Goal: Task Accomplishment & Management: Manage account settings

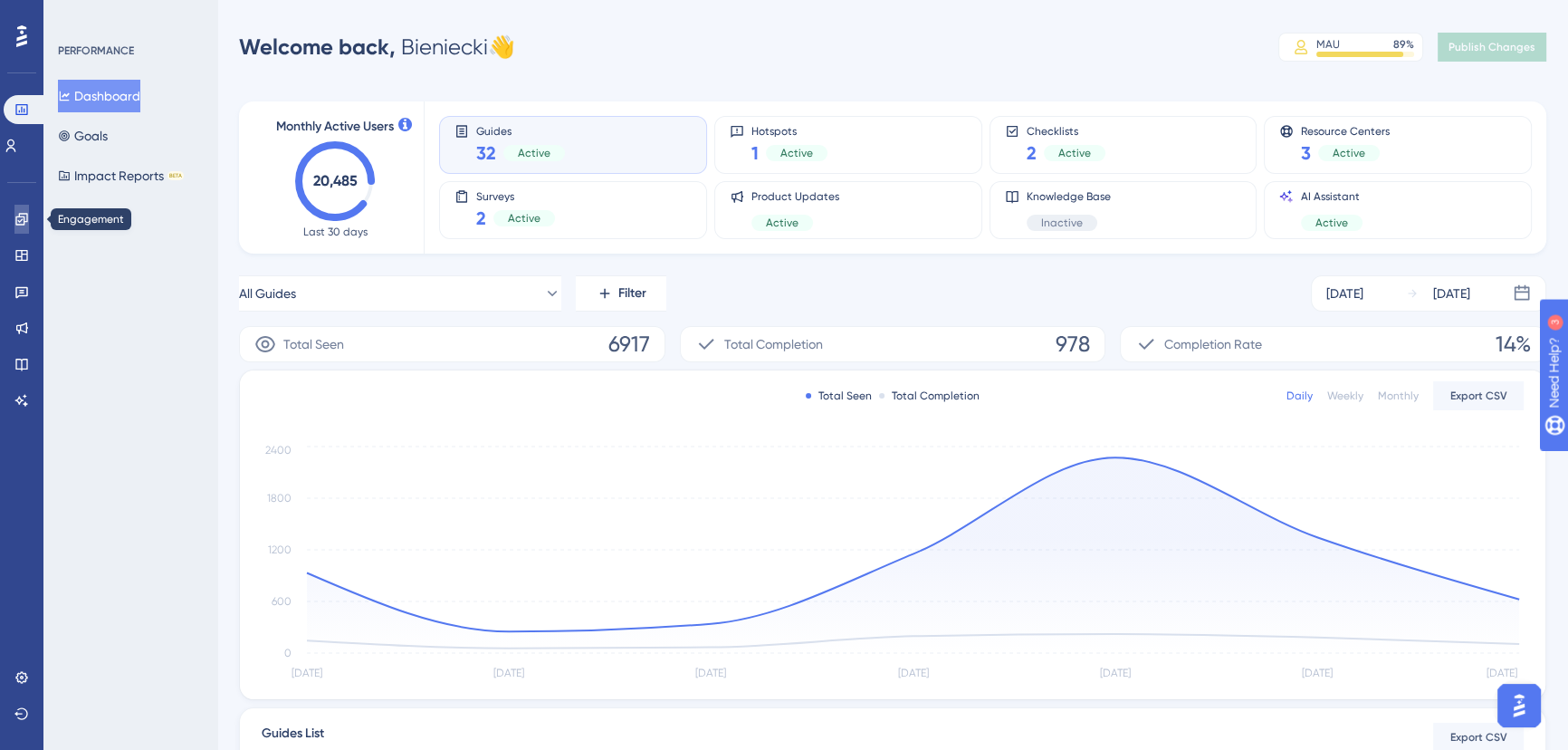
click at [15, 221] on icon at bounding box center [22, 219] width 15 height 15
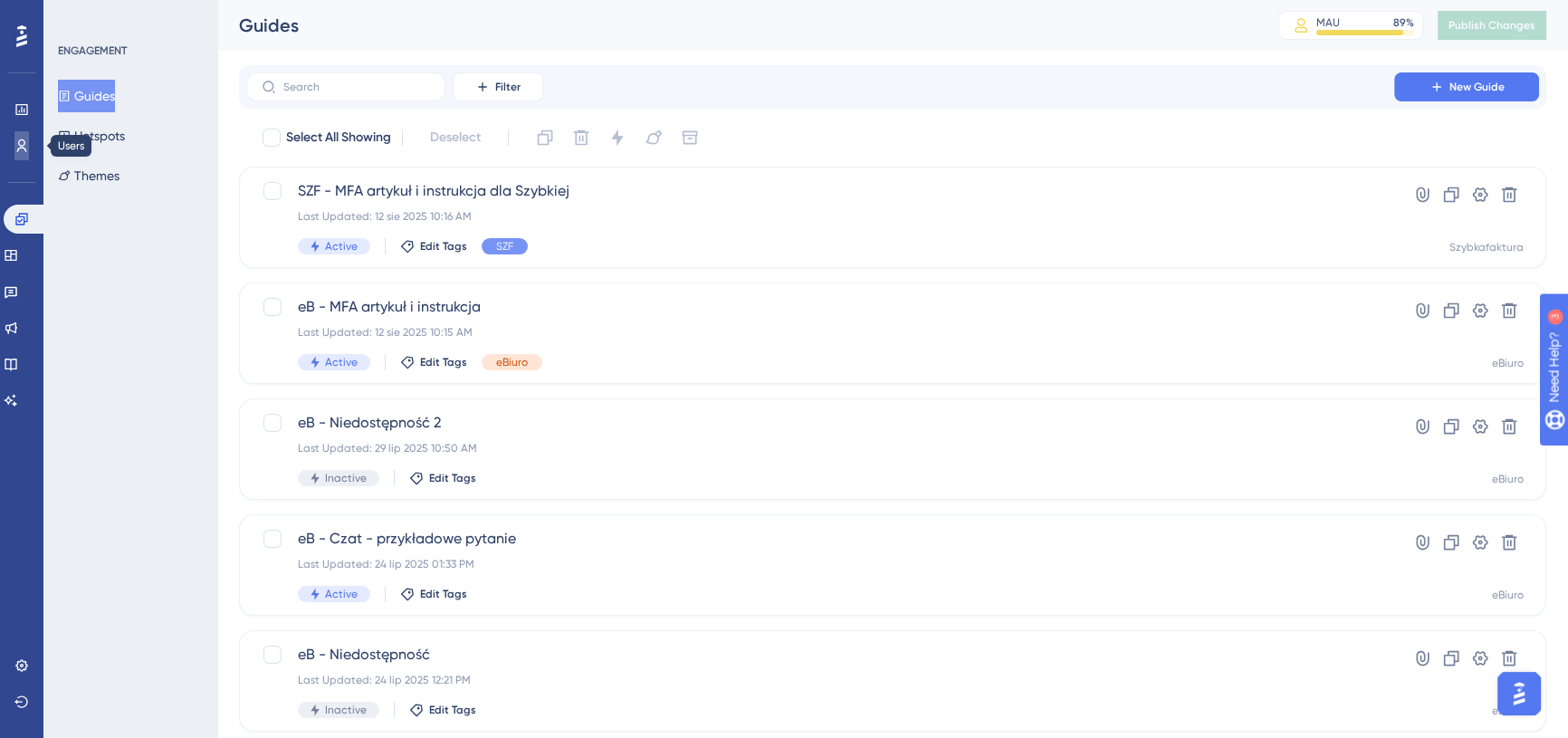
click at [29, 146] on link at bounding box center [22, 145] width 15 height 29
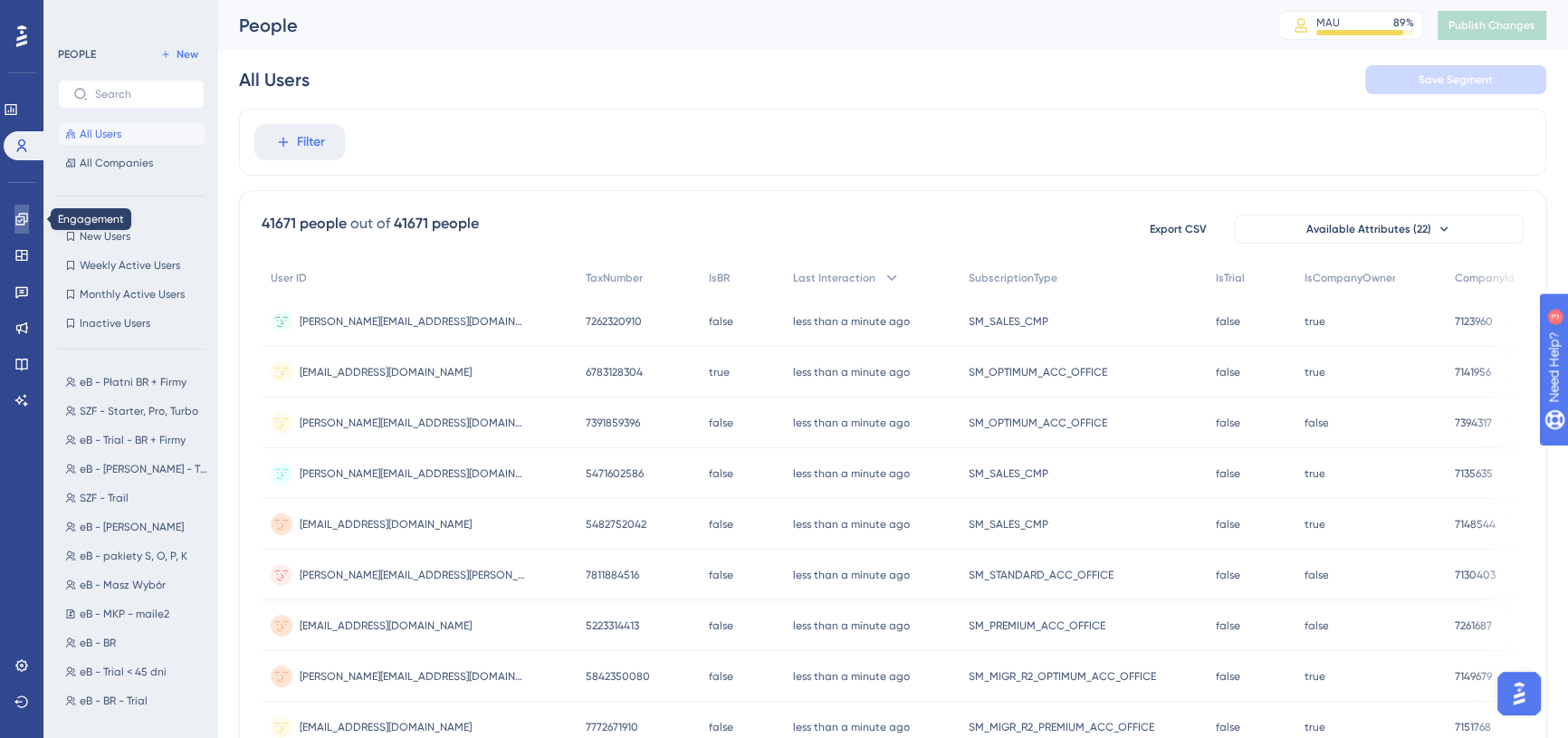
click at [28, 220] on icon at bounding box center [22, 219] width 15 height 15
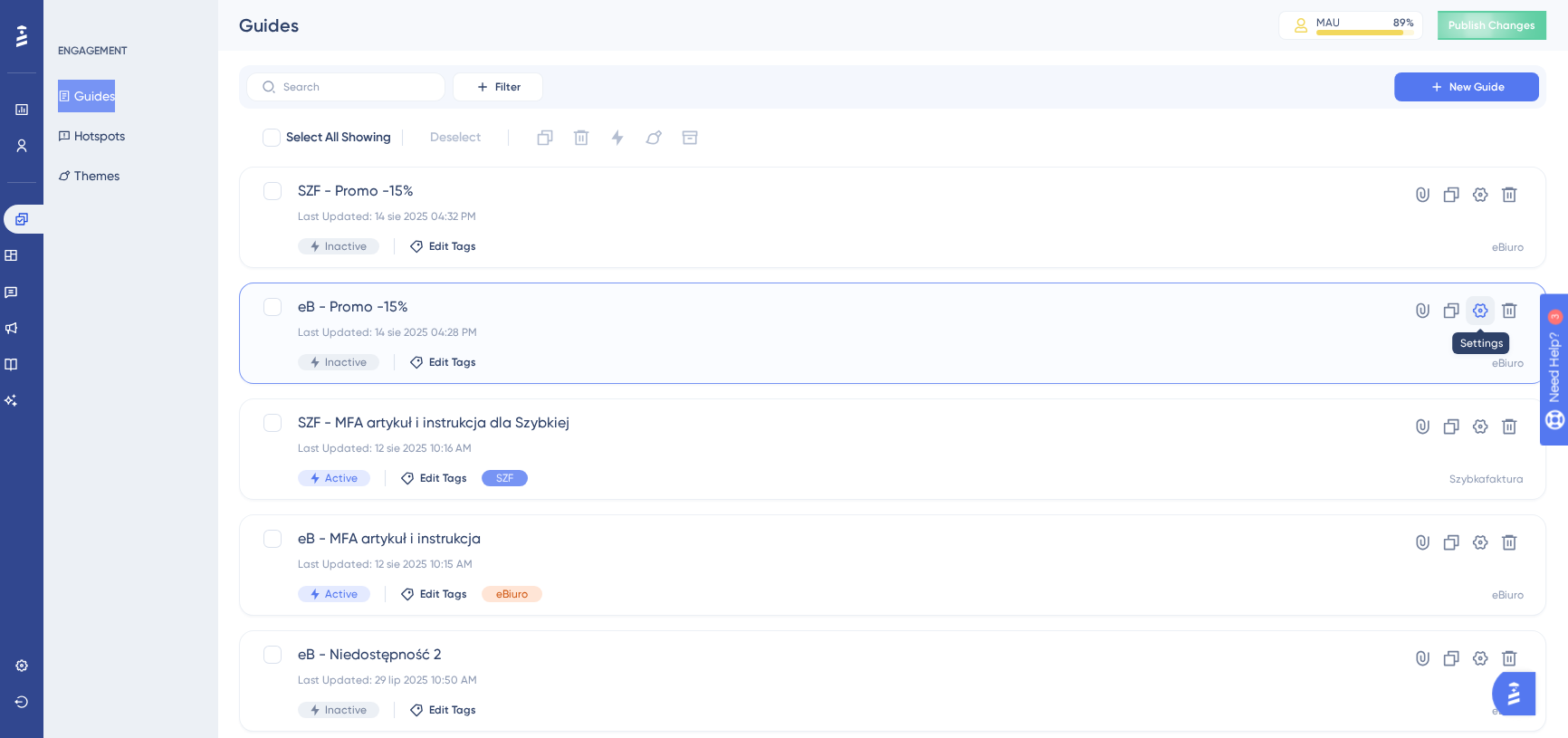
click at [1480, 313] on icon at bounding box center [1480, 310] width 18 height 18
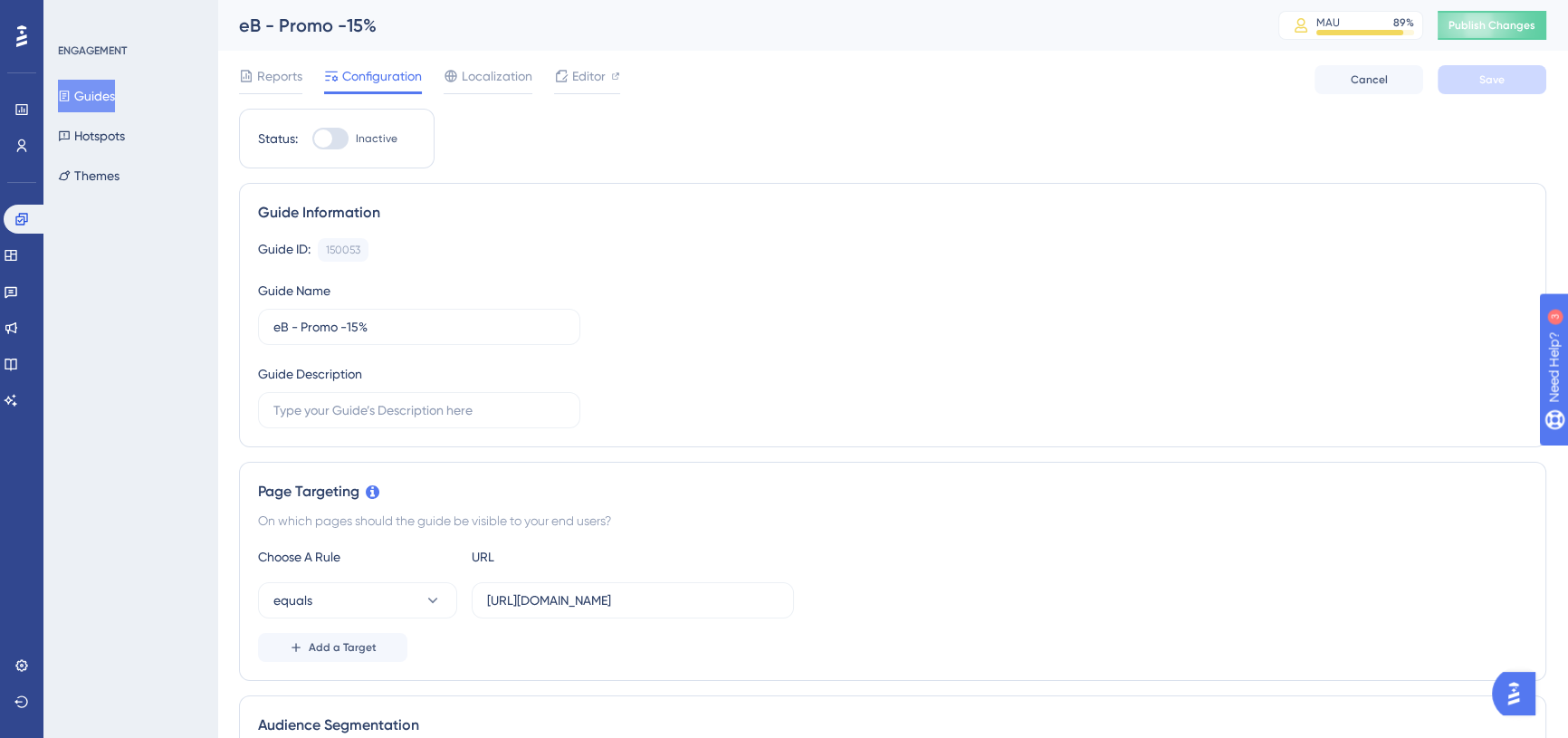
click at [333, 139] on div at bounding box center [330, 139] width 36 height 22
click at [312, 139] on input "Inactive" at bounding box center [311, 138] width 1 height 1
checkbox input "true"
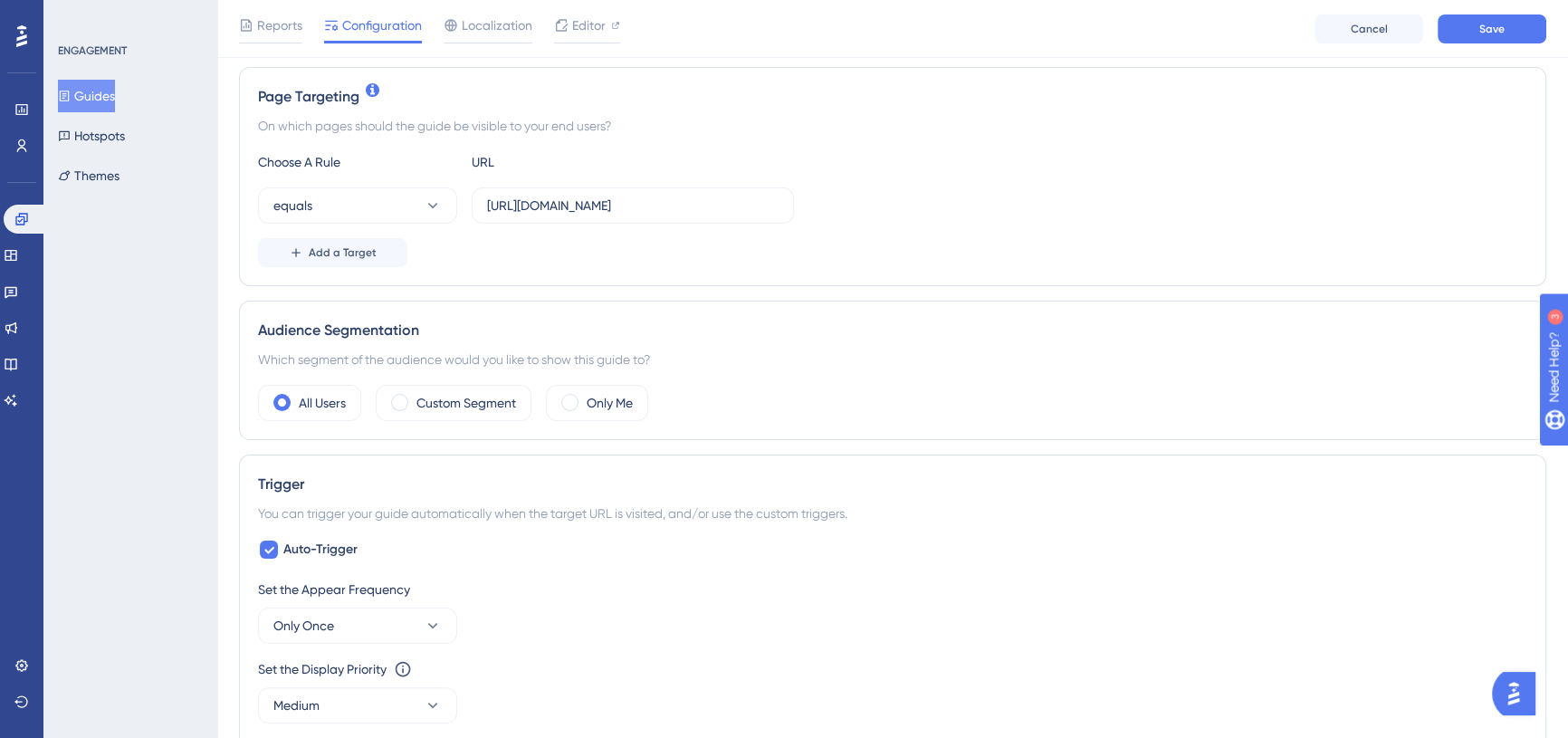
scroll to position [411, 0]
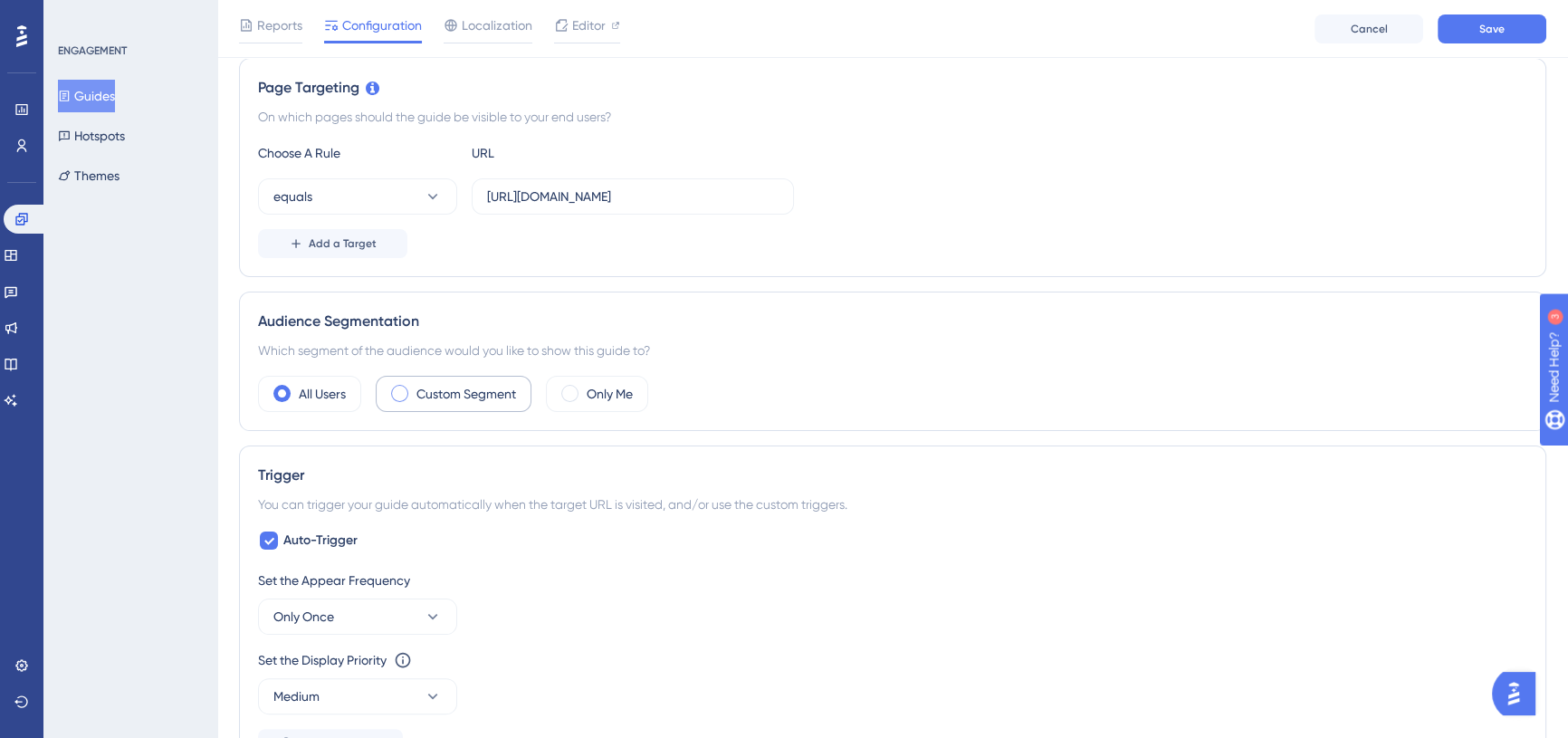
click at [463, 389] on label "Custom Segment" at bounding box center [466, 394] width 99 height 22
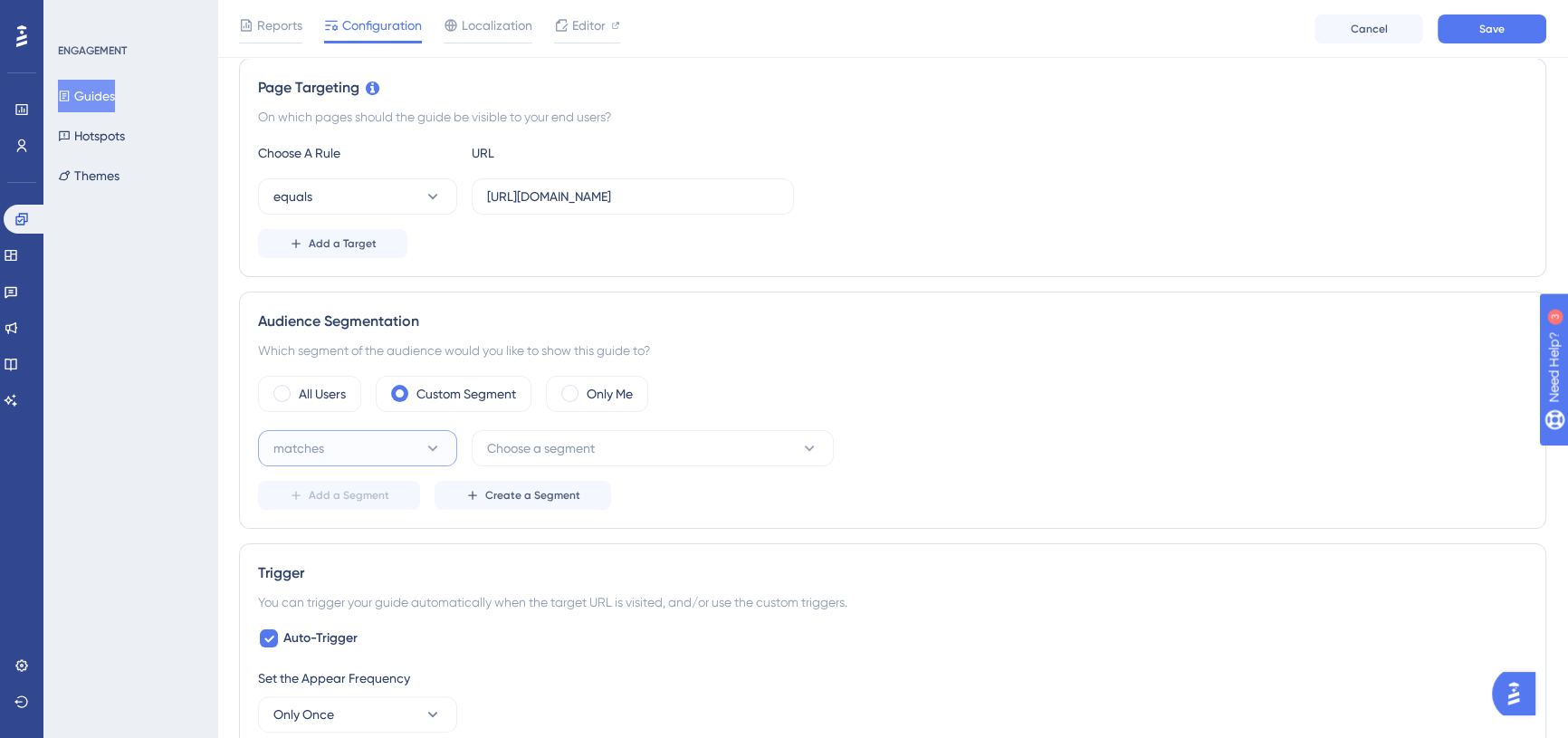
click at [400, 449] on button "matches" at bounding box center [357, 448] width 199 height 36
click at [412, 446] on button "matches" at bounding box center [357, 448] width 199 height 36
click at [424, 445] on icon at bounding box center [433, 449] width 18 height 18
click at [375, 493] on div "matches matches" at bounding box center [357, 503] width 146 height 36
click at [599, 451] on button "Choose a segment" at bounding box center [652, 448] width 362 height 36
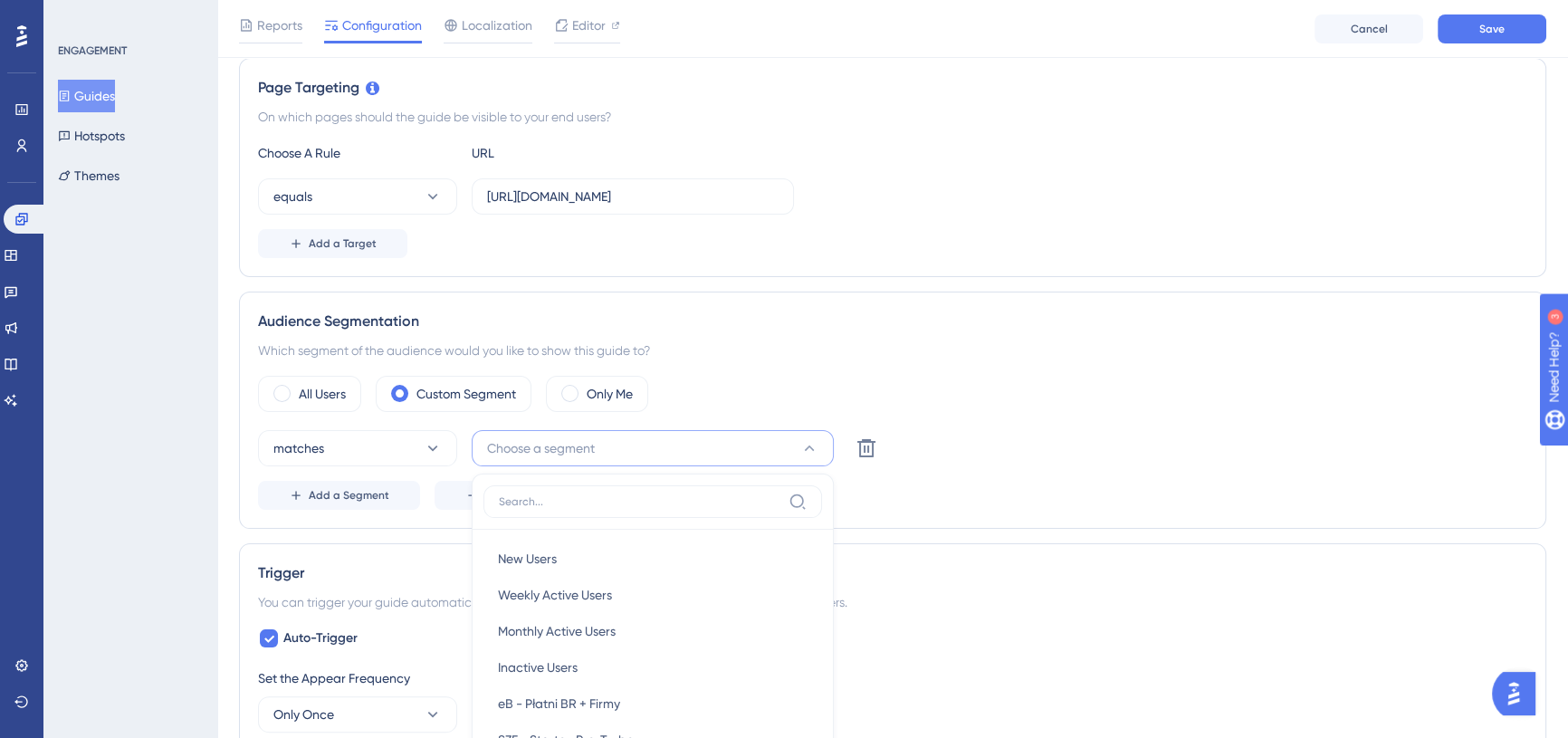
scroll to position [694, 0]
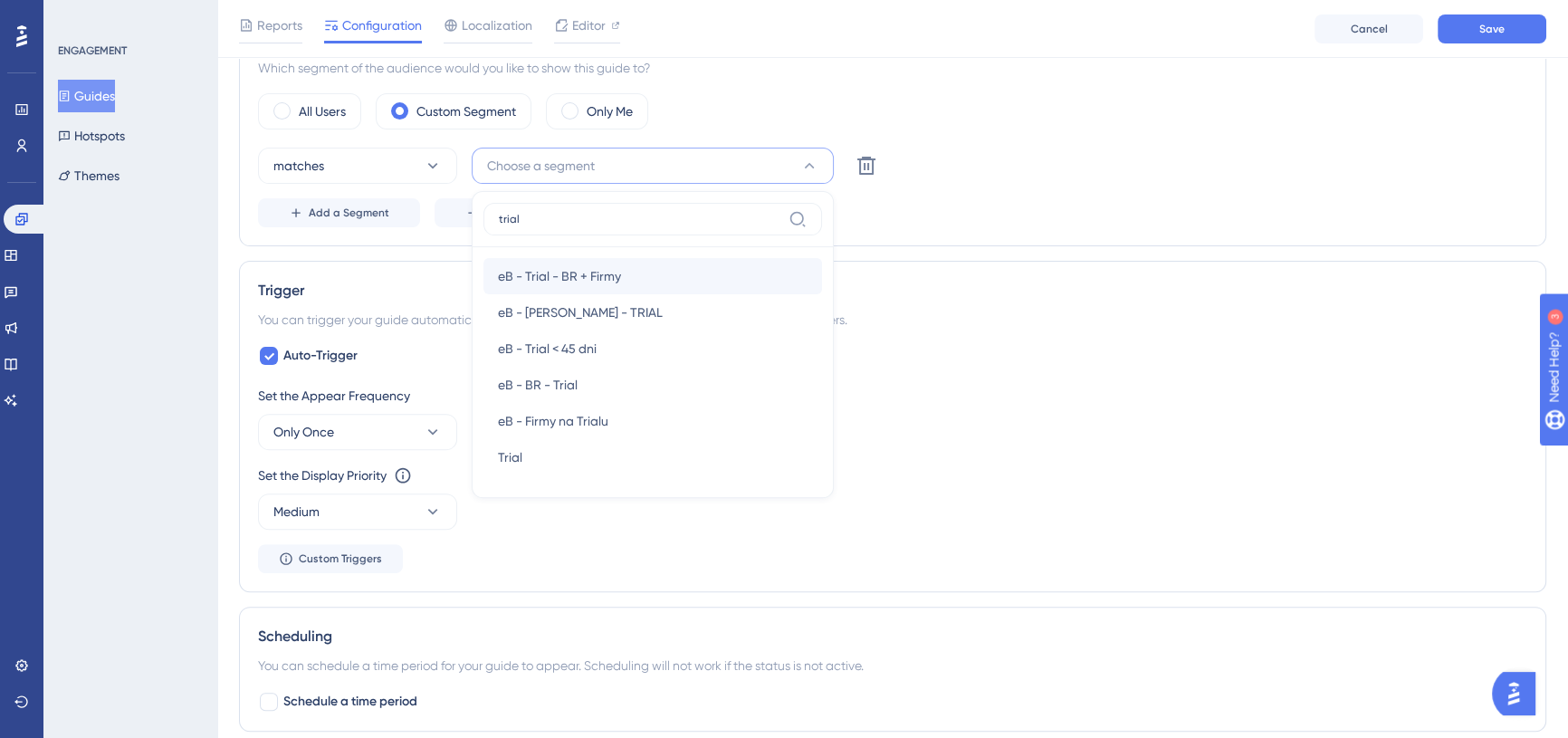
type input "trial"
click at [625, 273] on div "eB - Trial - BR + Firmy eB - Trial - BR + Firmy" at bounding box center [652, 275] width 310 height 36
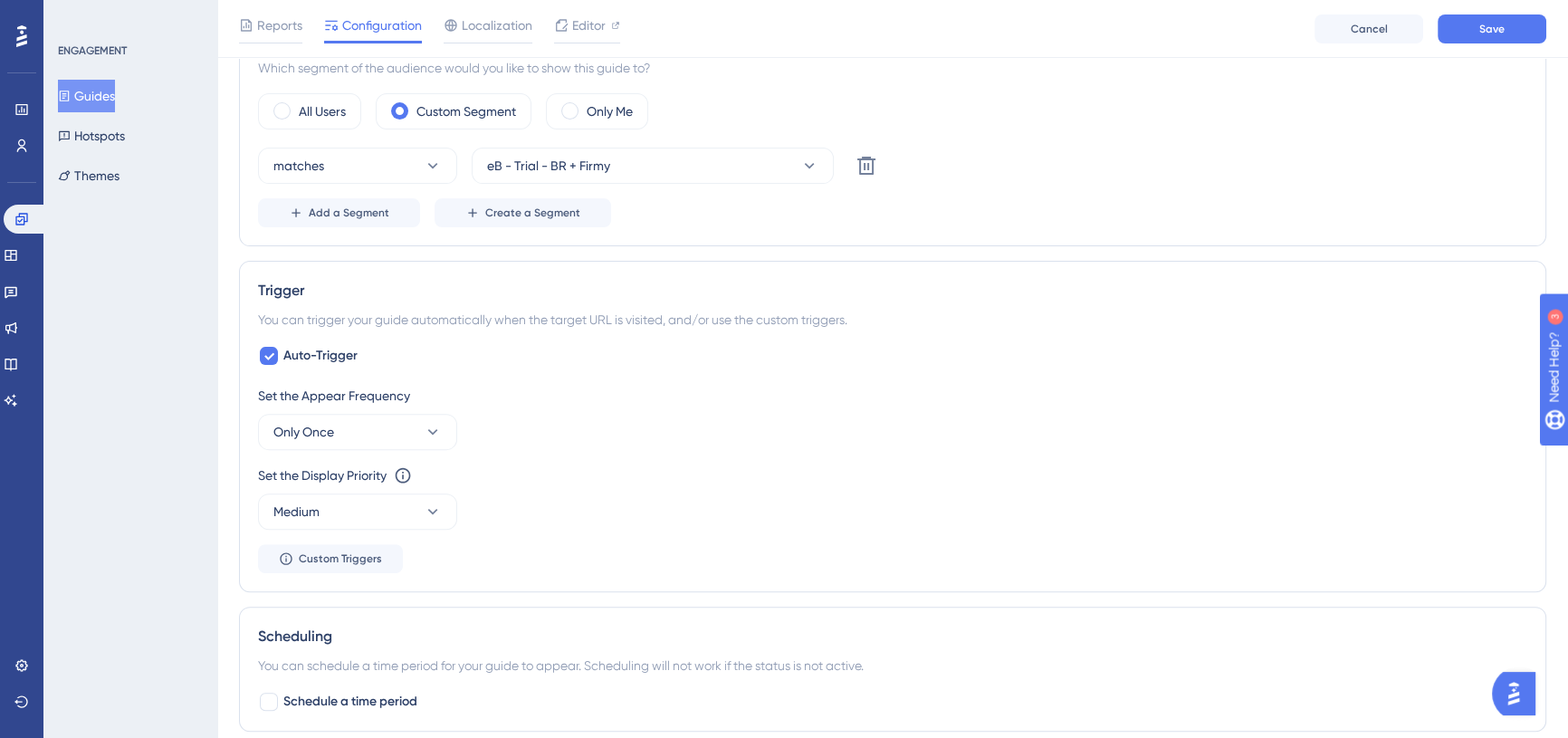
scroll to position [776, 0]
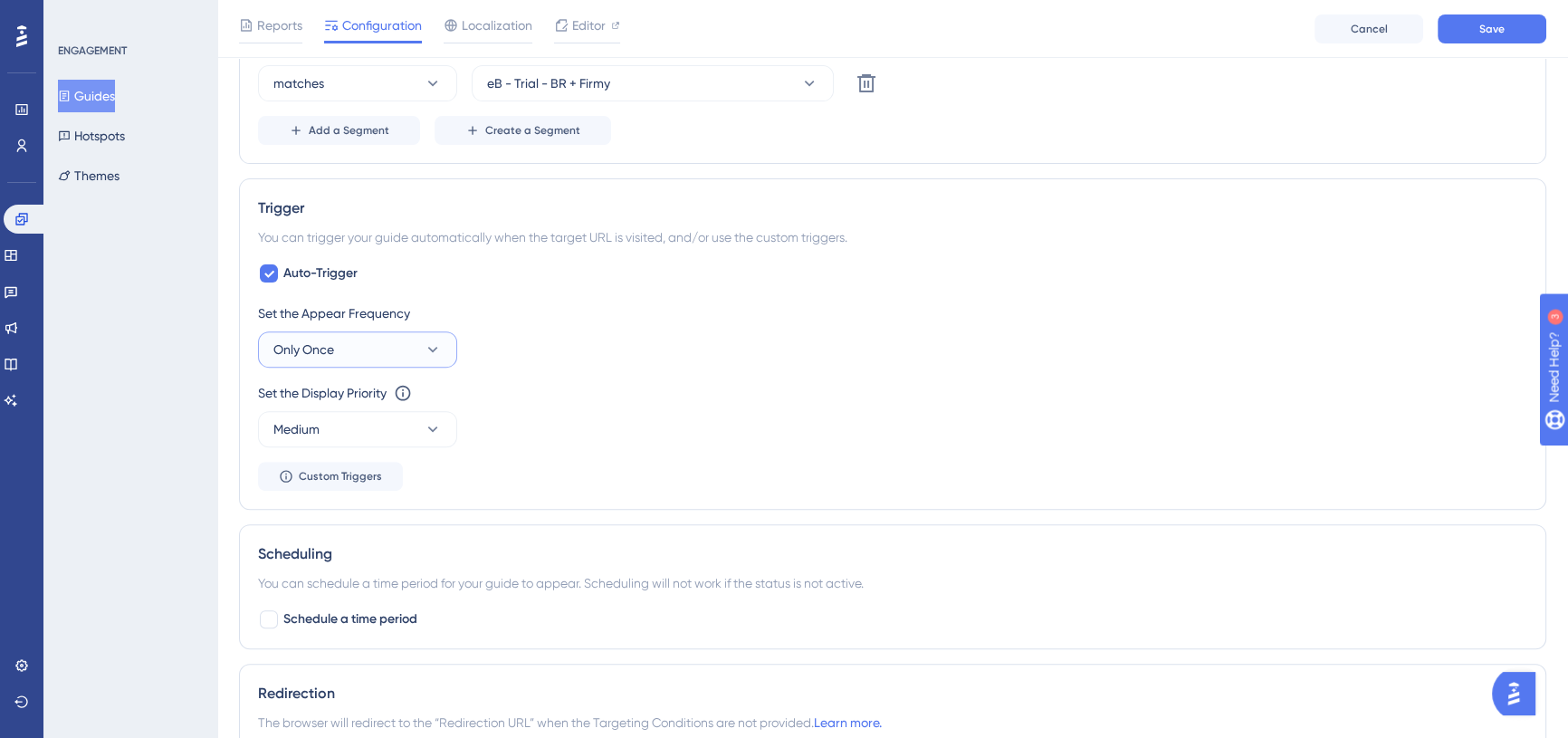
click at [424, 352] on icon at bounding box center [433, 349] width 18 height 18
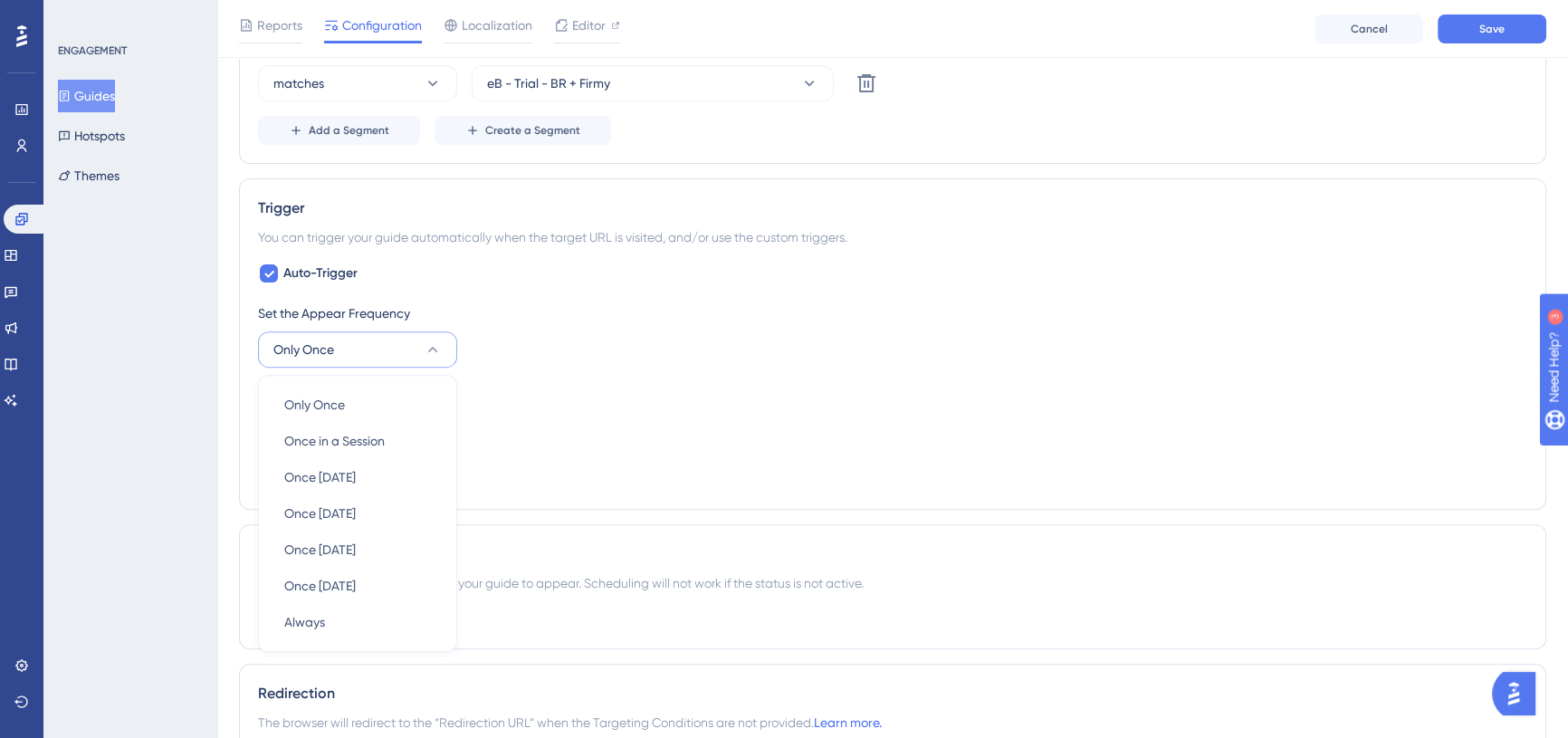
scroll to position [919, 0]
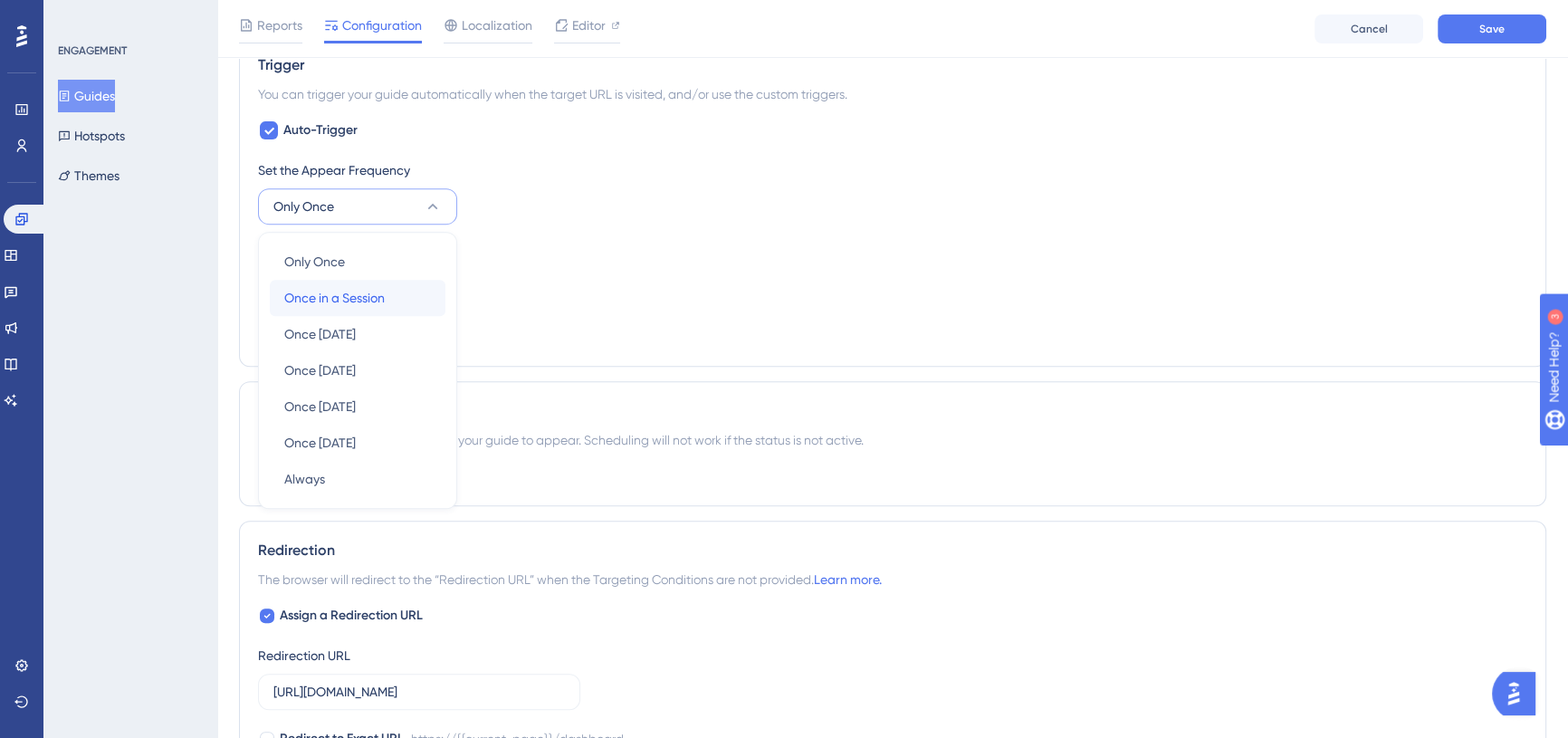
click at [402, 292] on div "Once in a Session Once in a Session" at bounding box center [357, 298] width 146 height 36
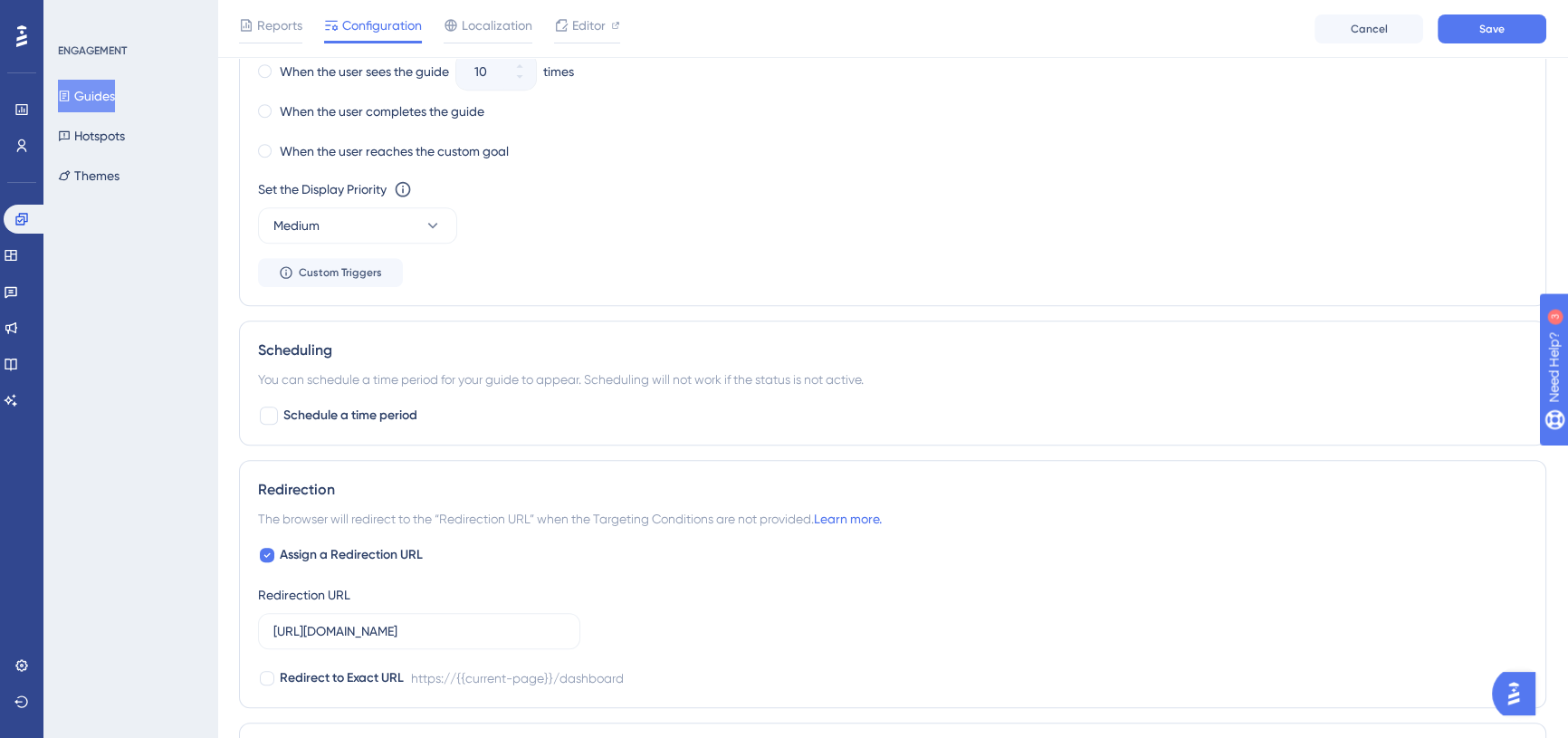
scroll to position [1248, 0]
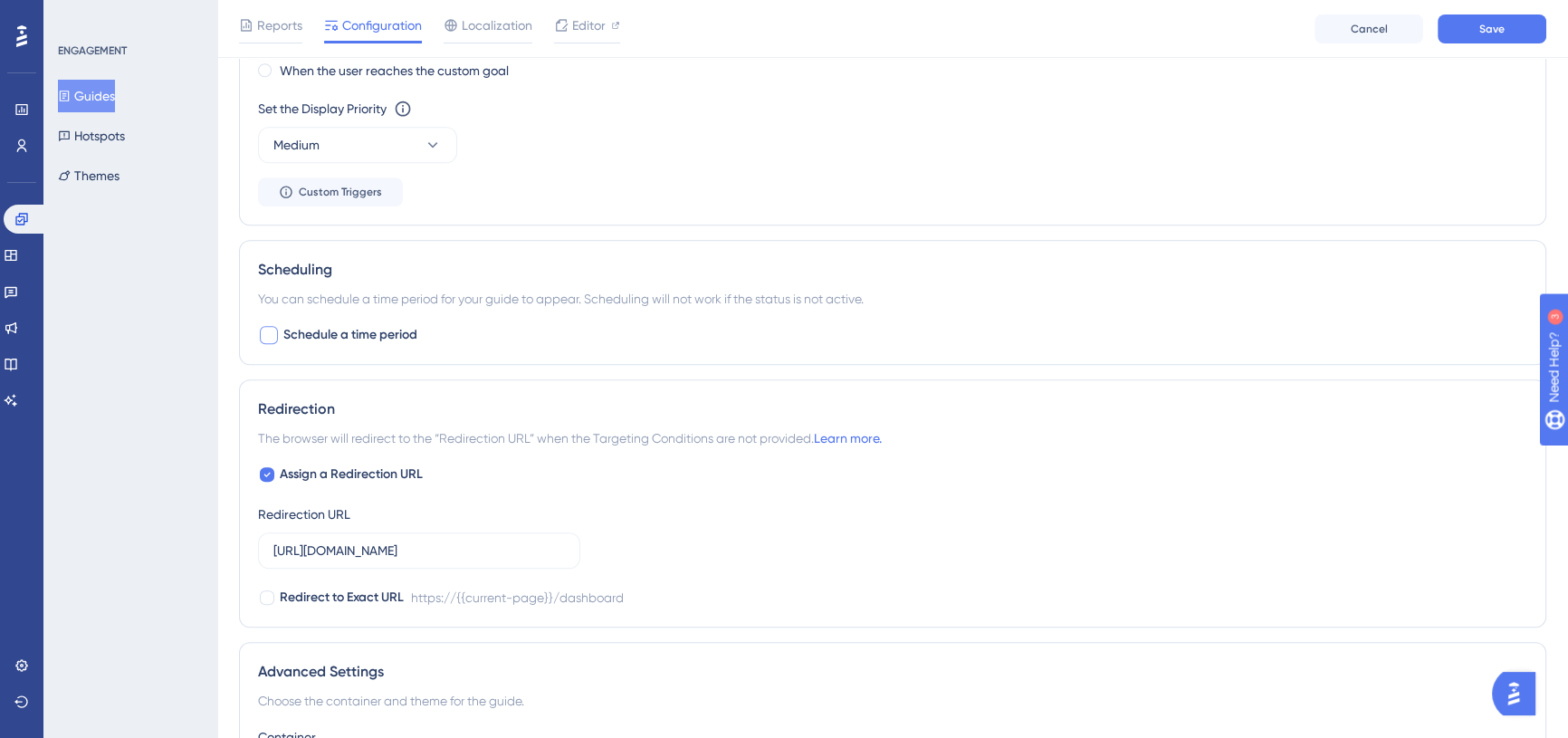
click at [369, 327] on span "Schedule a time period" at bounding box center [350, 335] width 134 height 22
checkbox input "true"
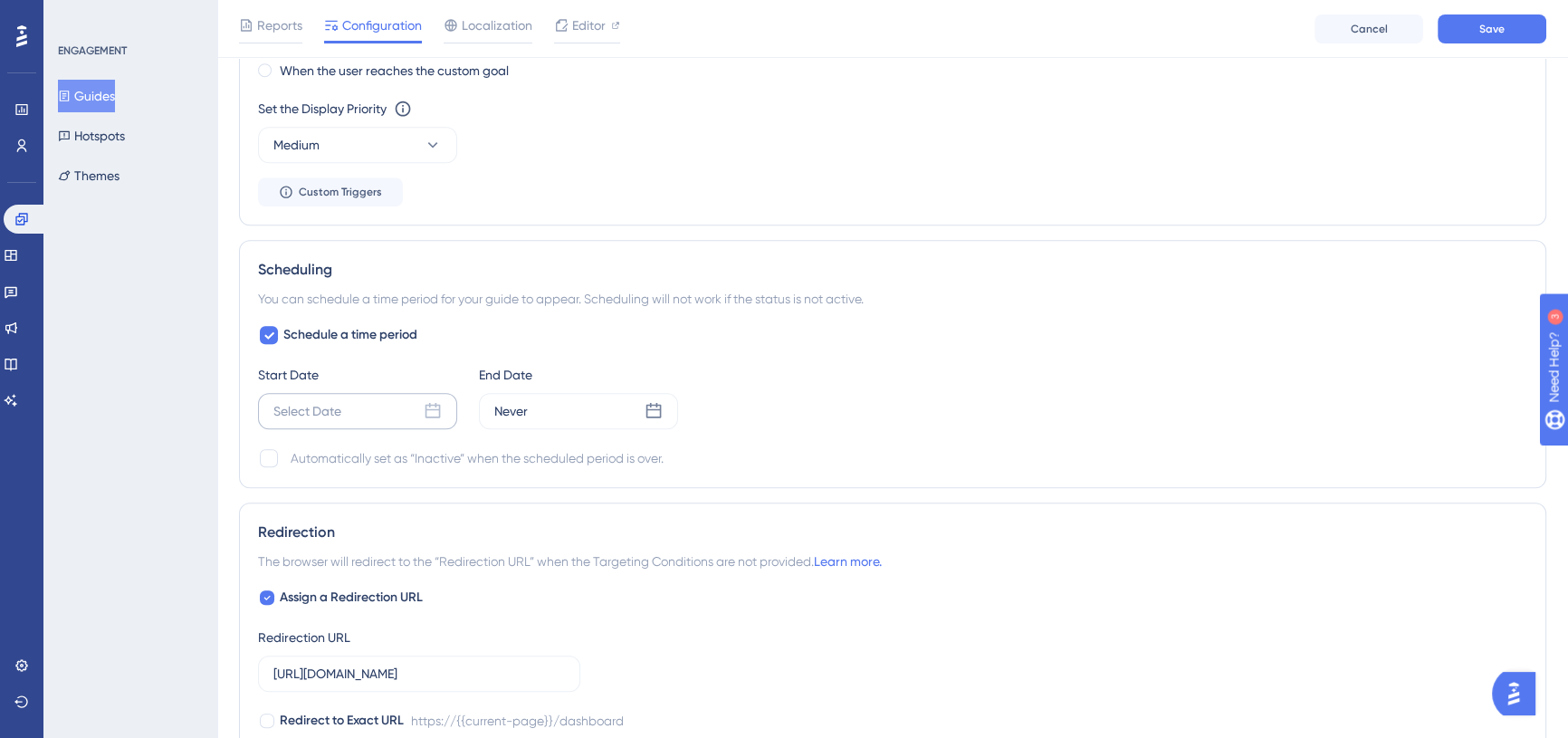
click at [324, 405] on div "Select Date" at bounding box center [308, 411] width 68 height 22
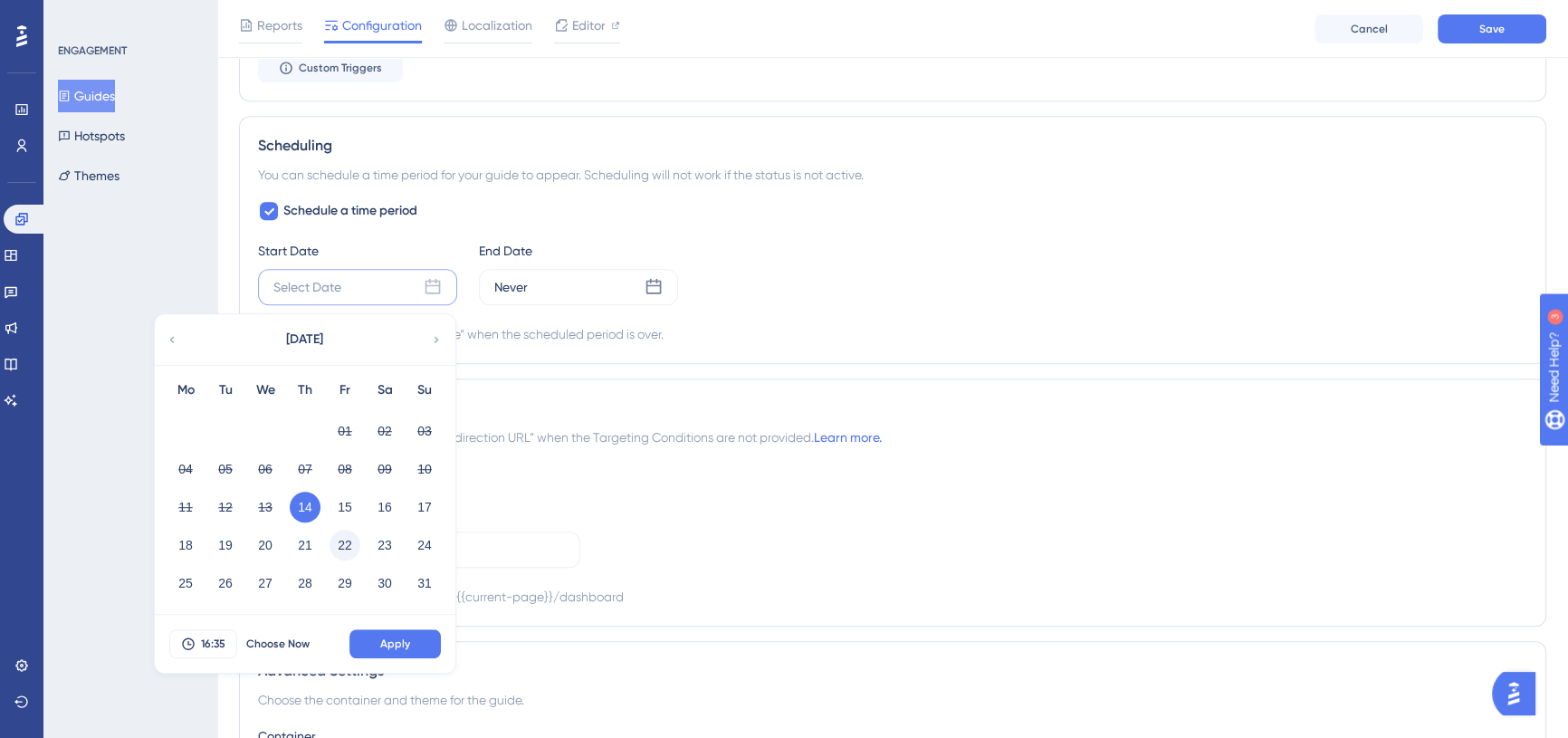
scroll to position [1412, 0]
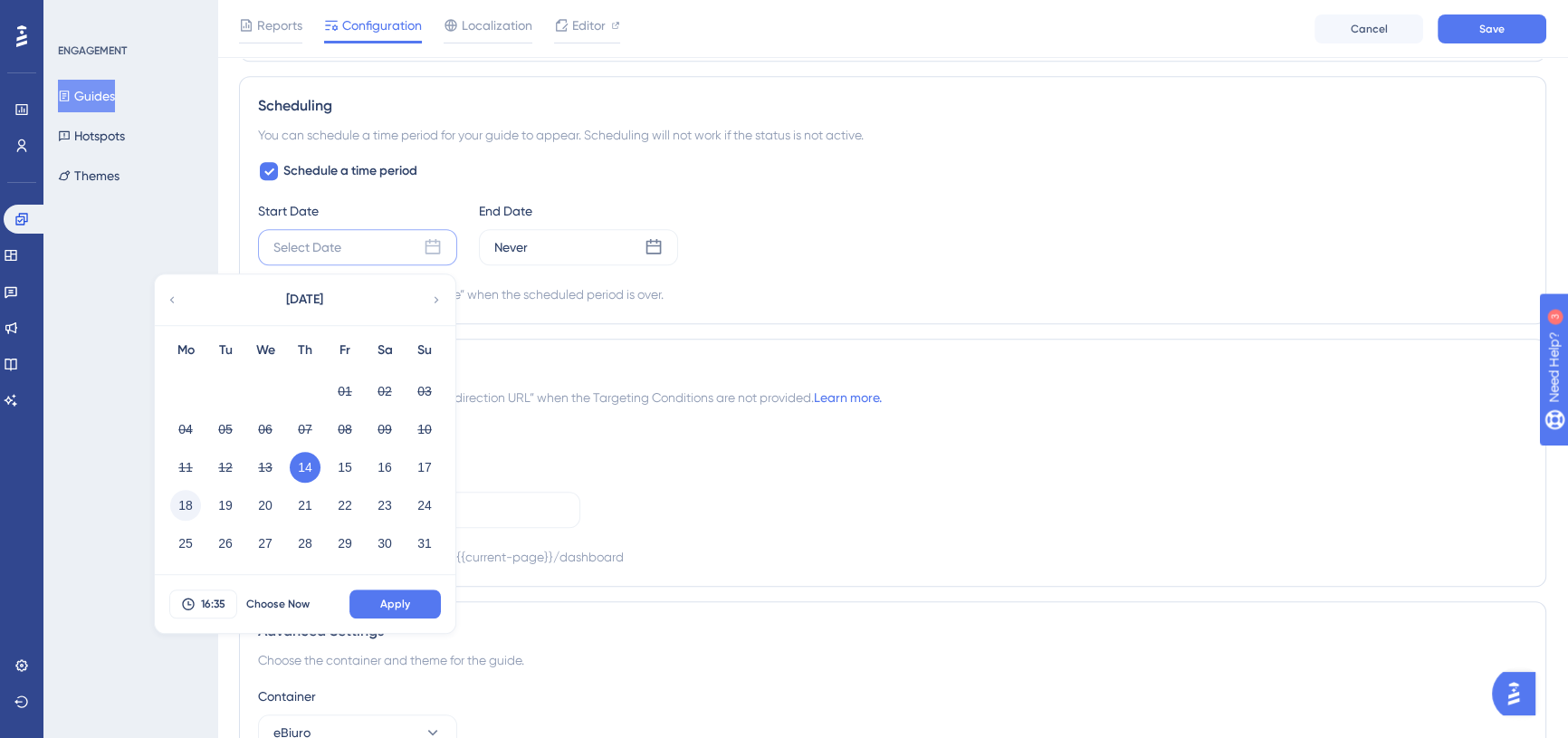
click at [188, 502] on button "18" at bounding box center [185, 505] width 30 height 30
click at [203, 596] on span "16:35" at bounding box center [213, 603] width 25 height 15
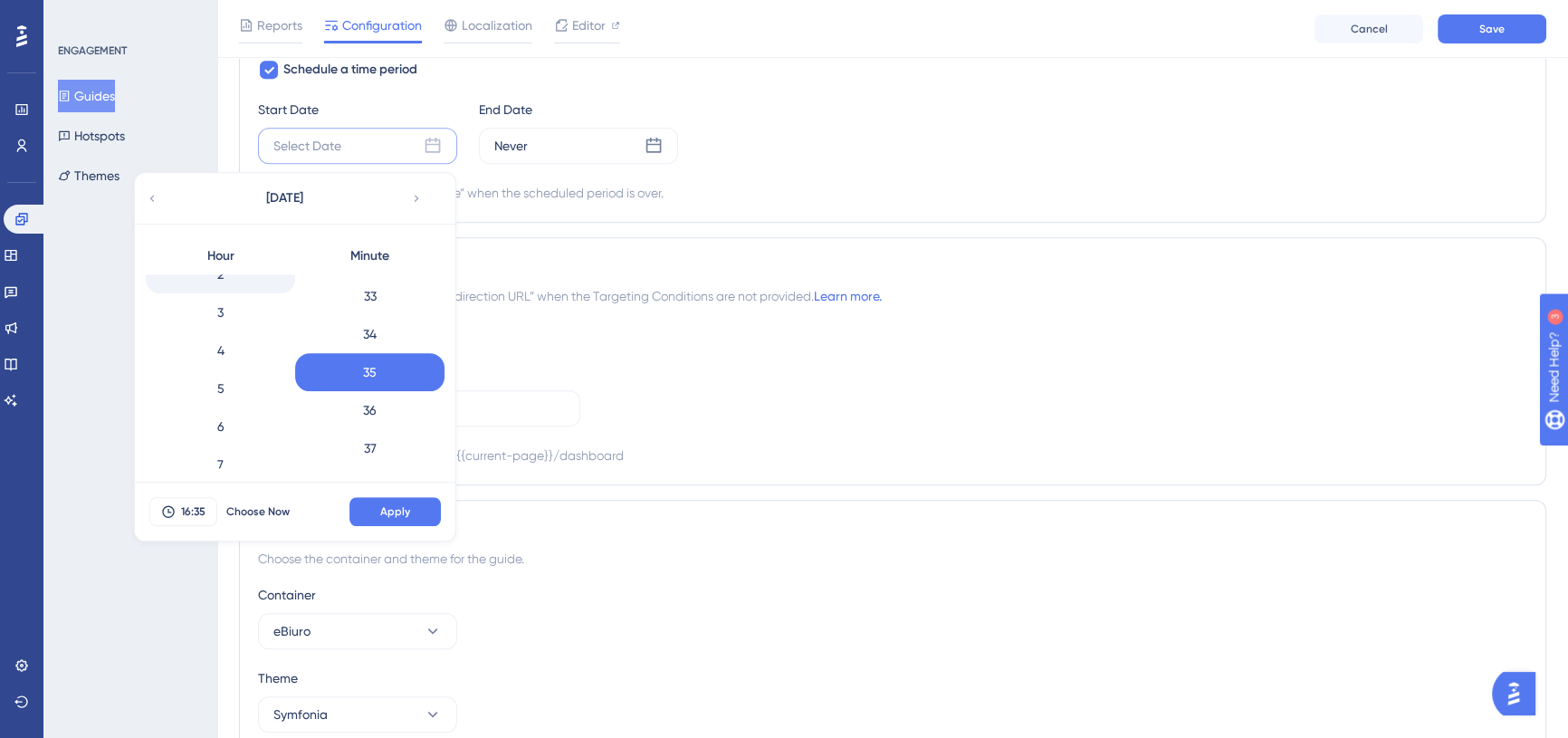
scroll to position [0, 0]
click at [248, 289] on div "0" at bounding box center [220, 293] width 149 height 38
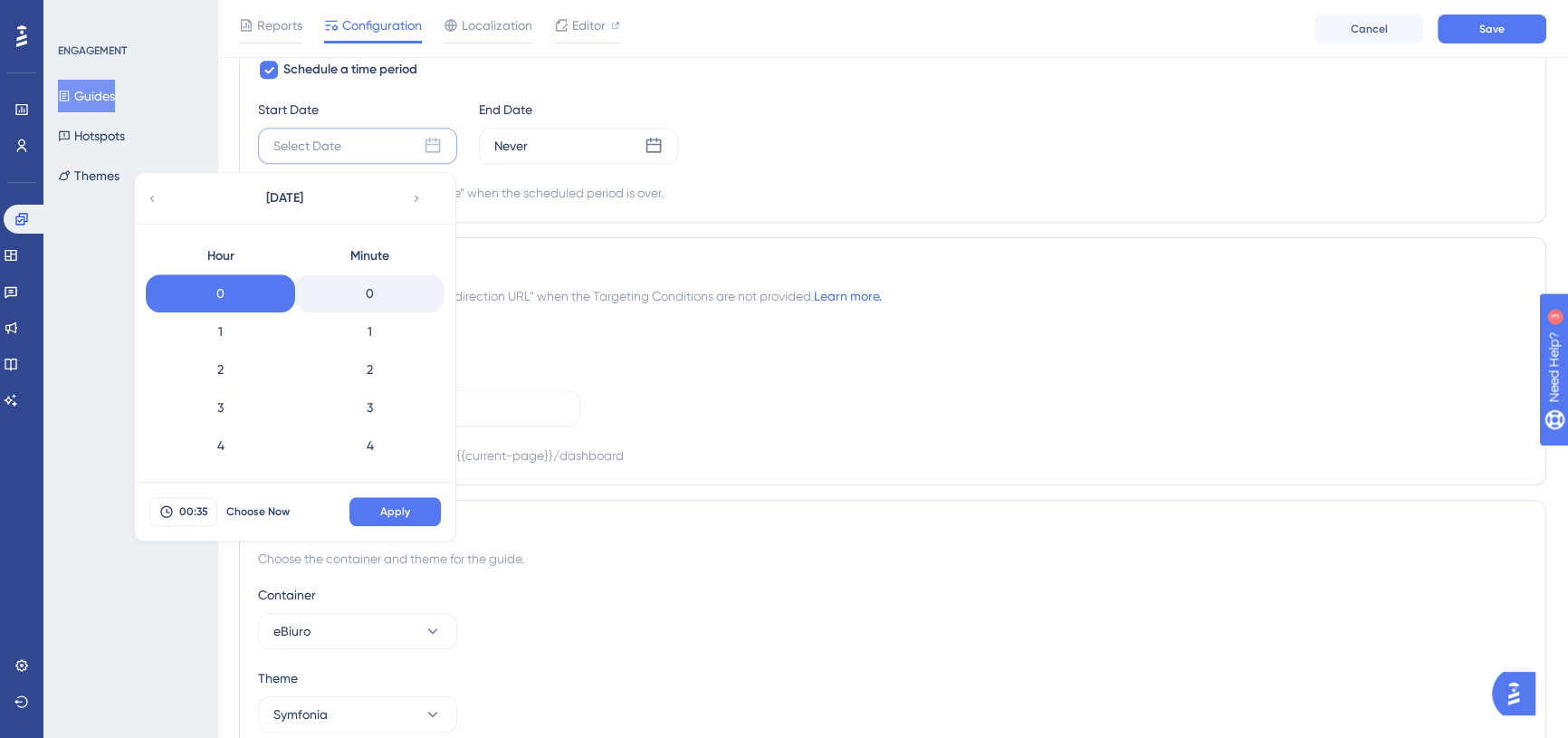
click at [407, 289] on div "0" at bounding box center [369, 293] width 149 height 38
click at [412, 498] on button "Apply" at bounding box center [394, 510] width 91 height 29
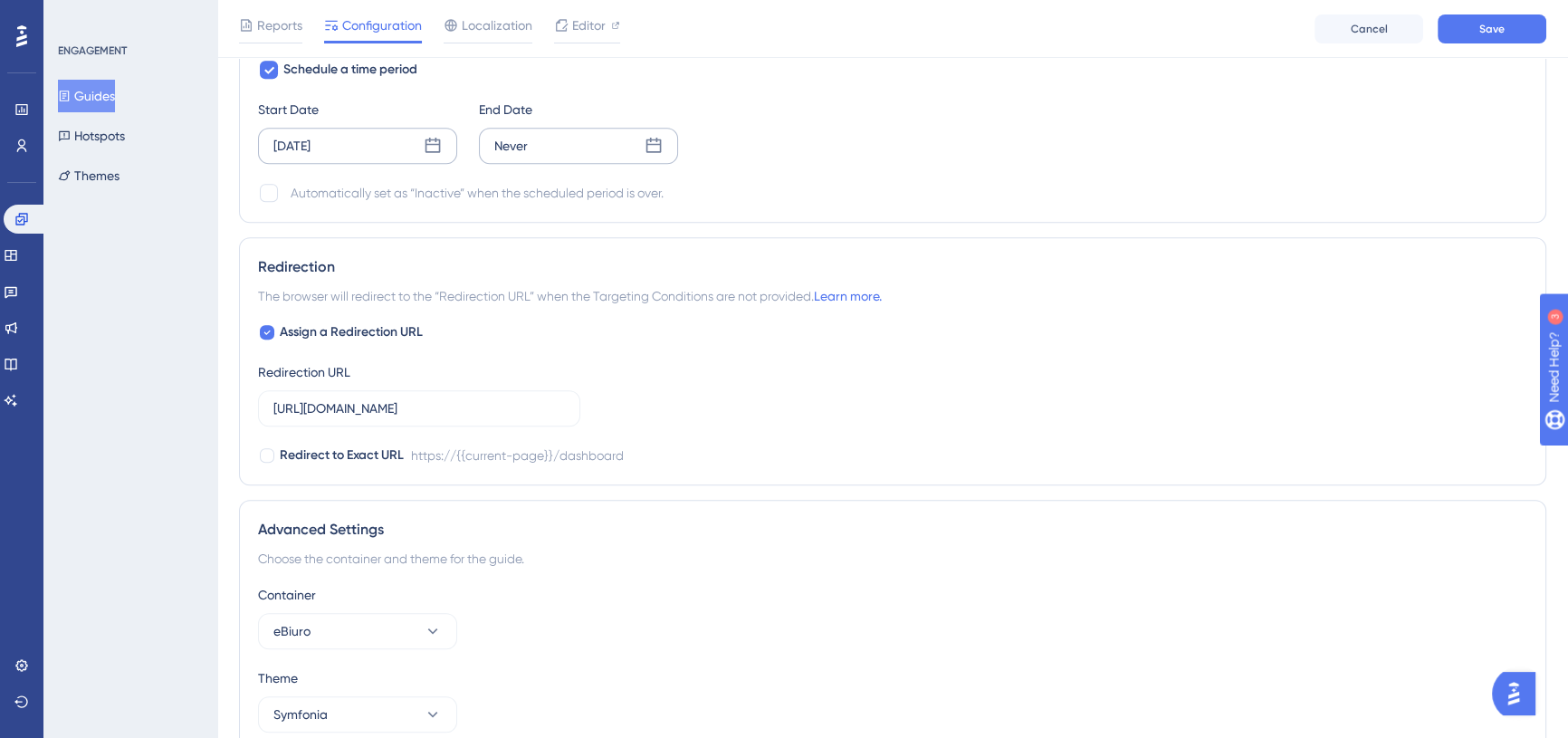
click at [583, 134] on div "Never" at bounding box center [579, 146] width 199 height 36
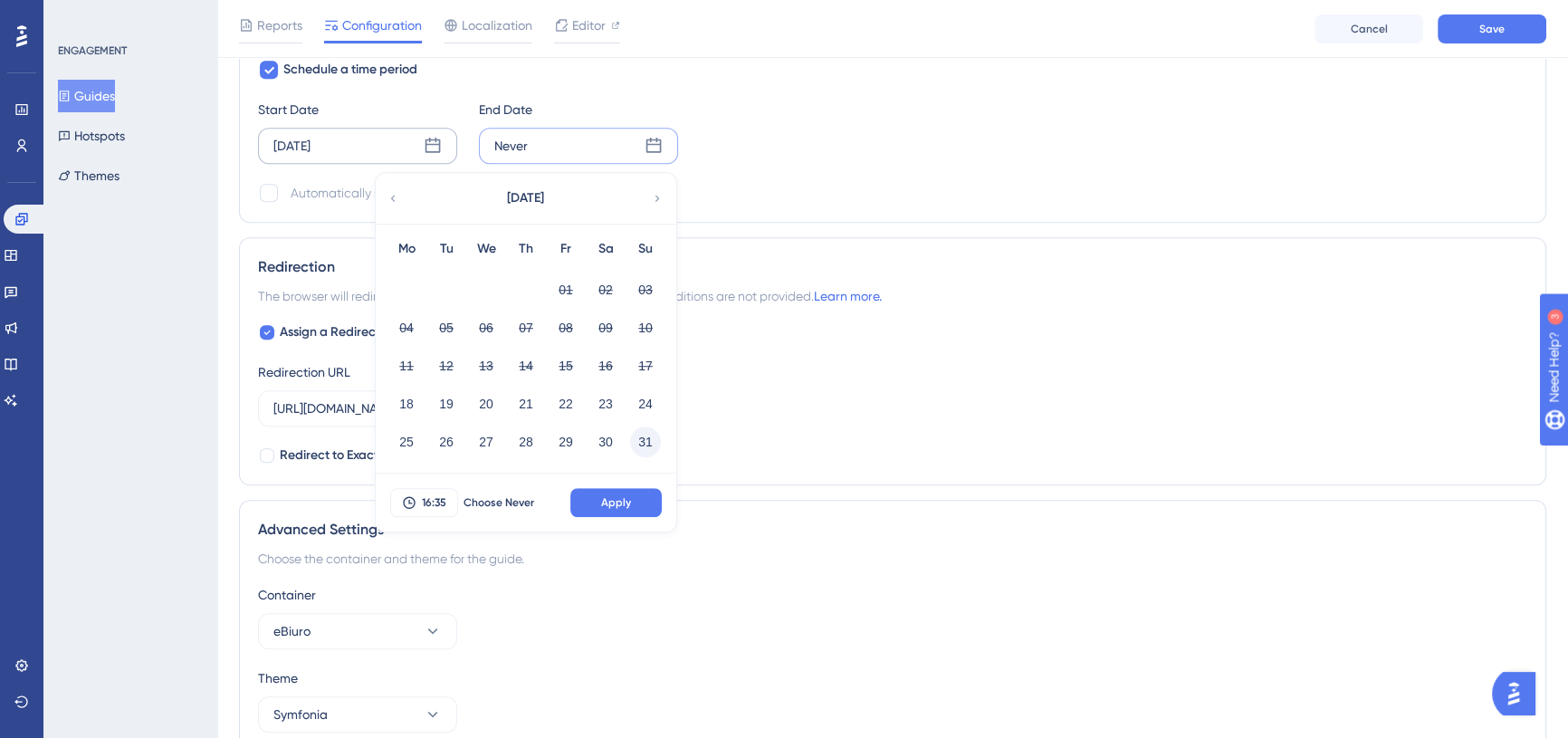
click at [645, 433] on button "31" at bounding box center [645, 441] width 30 height 30
click at [434, 503] on span "16:35" at bounding box center [434, 502] width 25 height 15
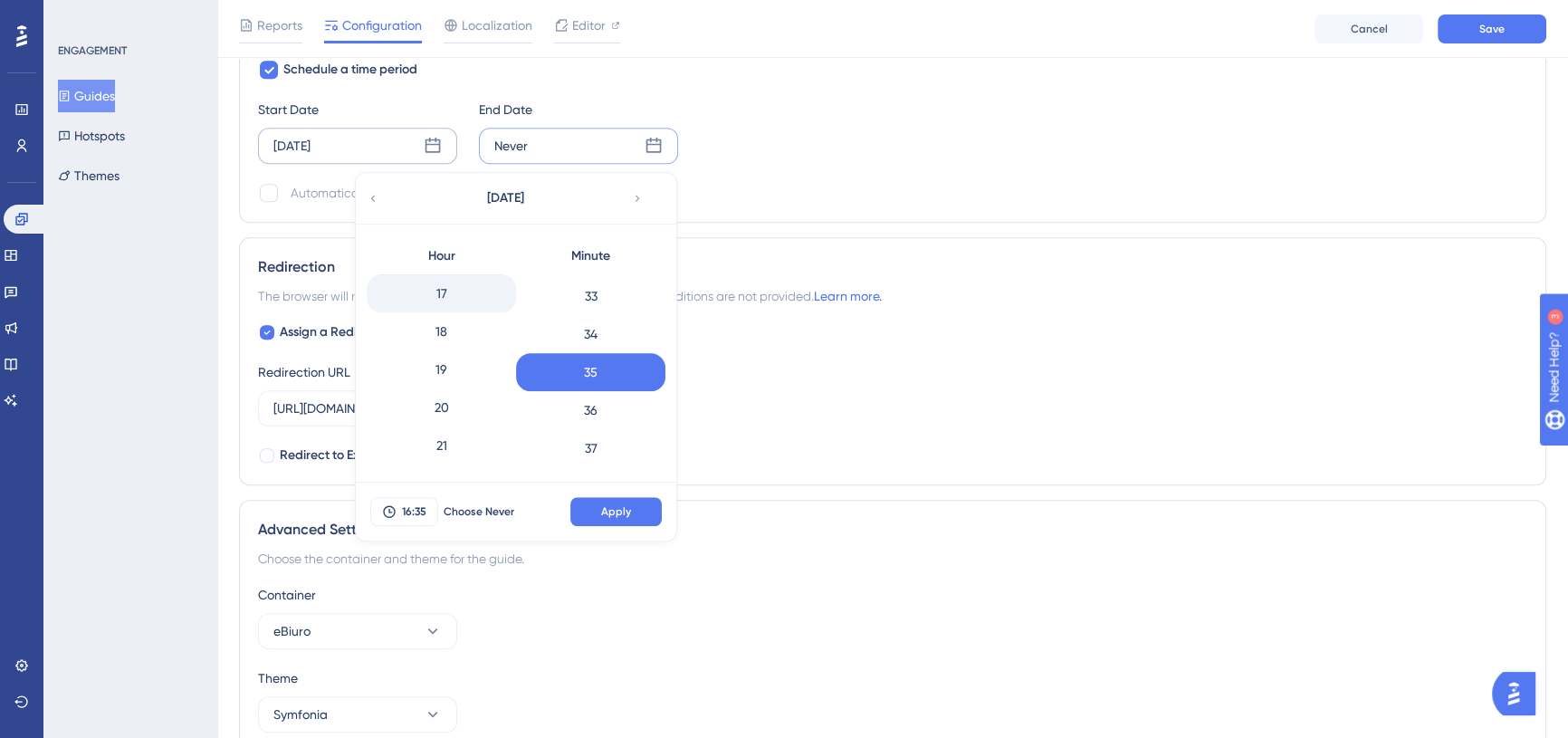
scroll to position [718, 0]
click at [454, 453] on div "23" at bounding box center [441, 450] width 149 height 38
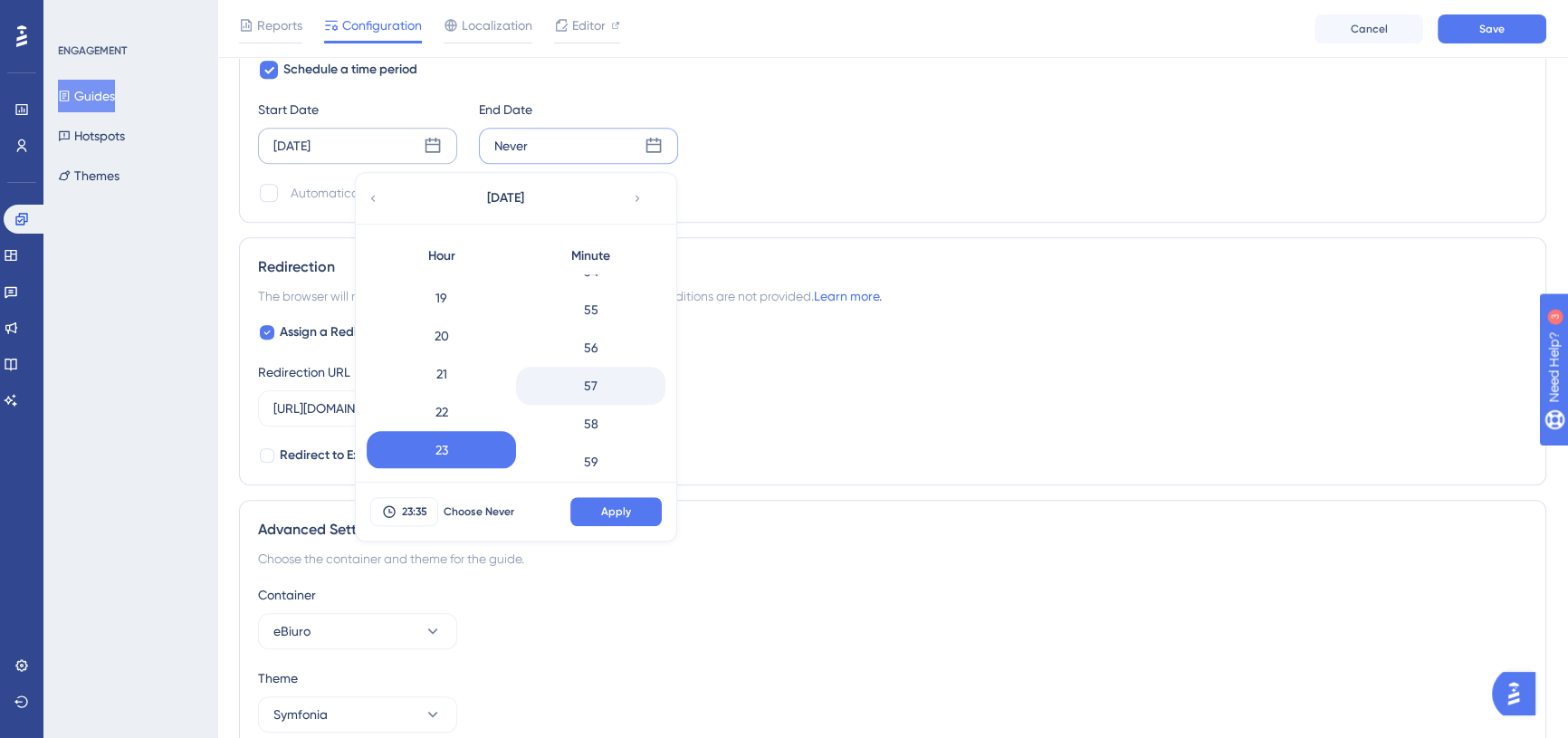
scroll to position [2087, 0]
click at [589, 456] on div "59" at bounding box center [591, 450] width 149 height 38
click at [608, 504] on span "Apply" at bounding box center [615, 511] width 29 height 15
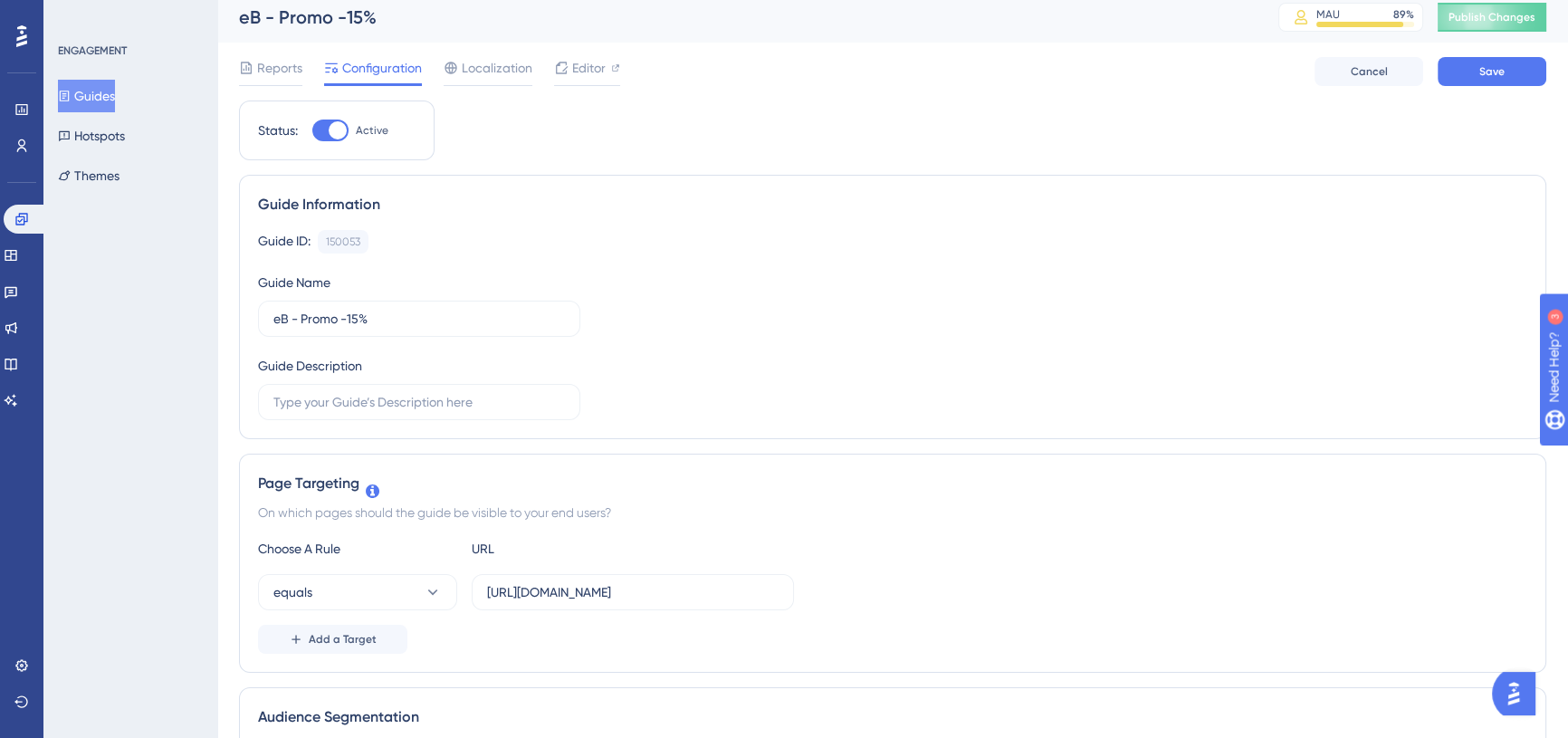
scroll to position [0, 0]
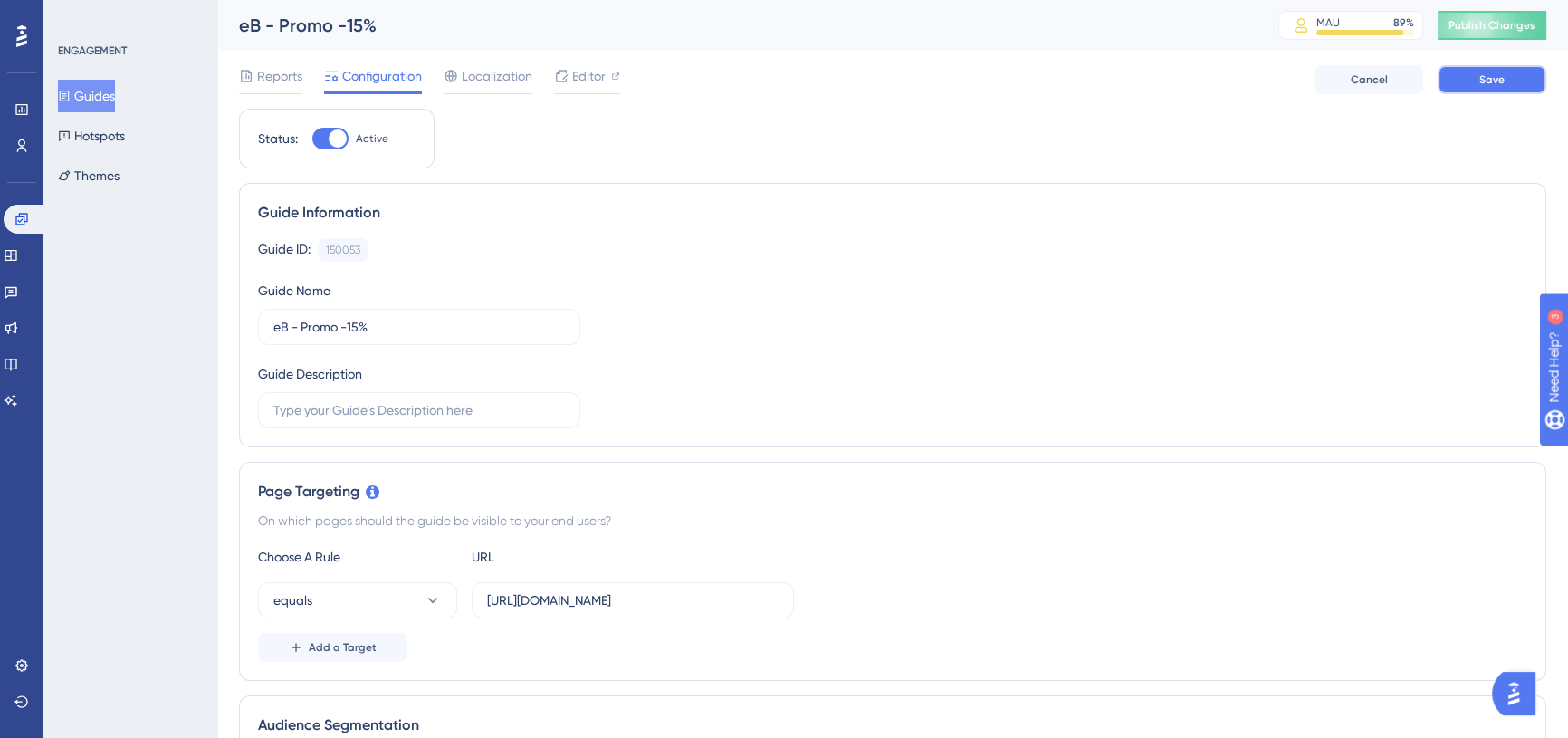
click at [1480, 91] on button "Save" at bounding box center [1492, 79] width 109 height 29
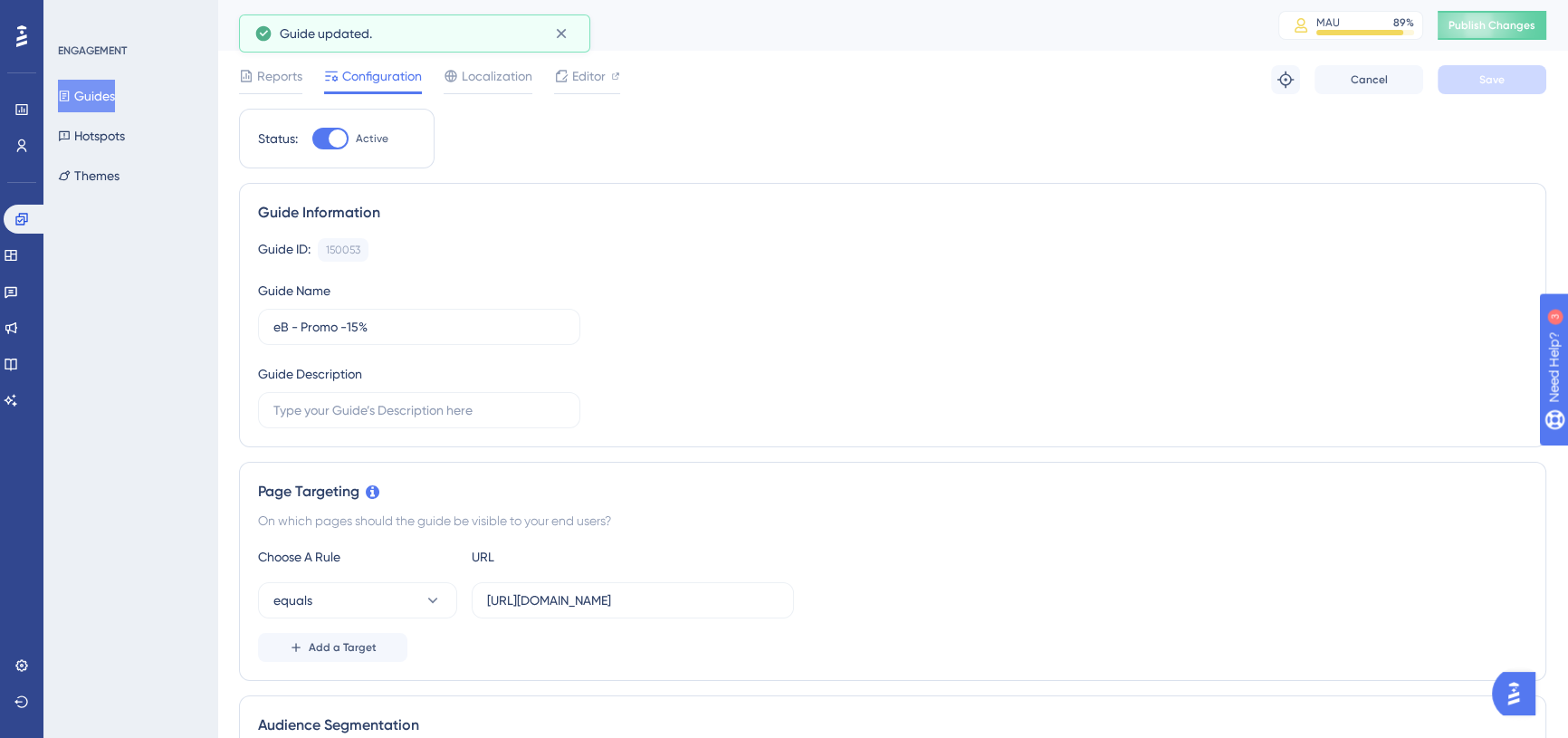
click at [115, 94] on button "Guides" at bounding box center [87, 95] width 57 height 32
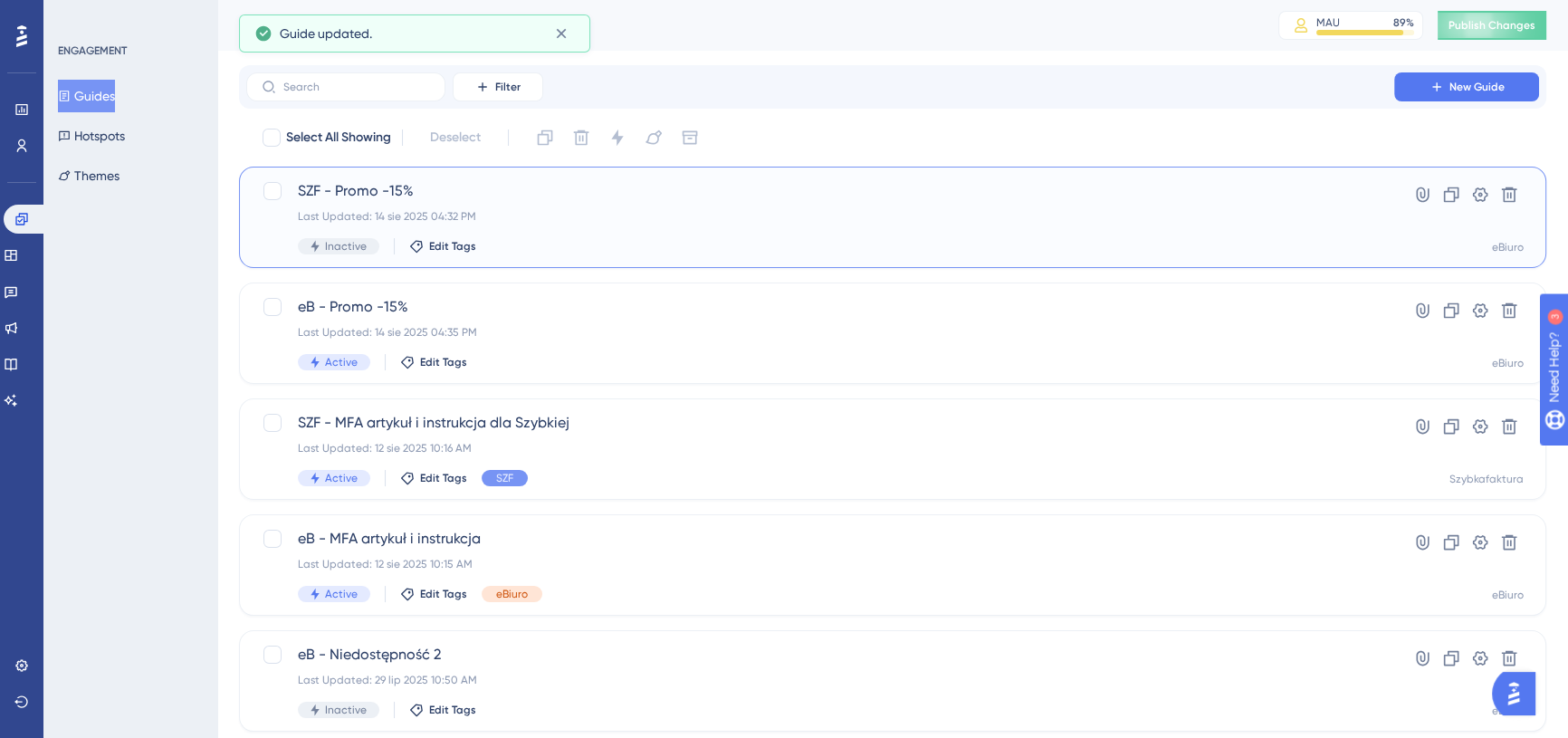
click at [500, 197] on span "SZF - Promo -15%" at bounding box center [820, 192] width 1045 height 22
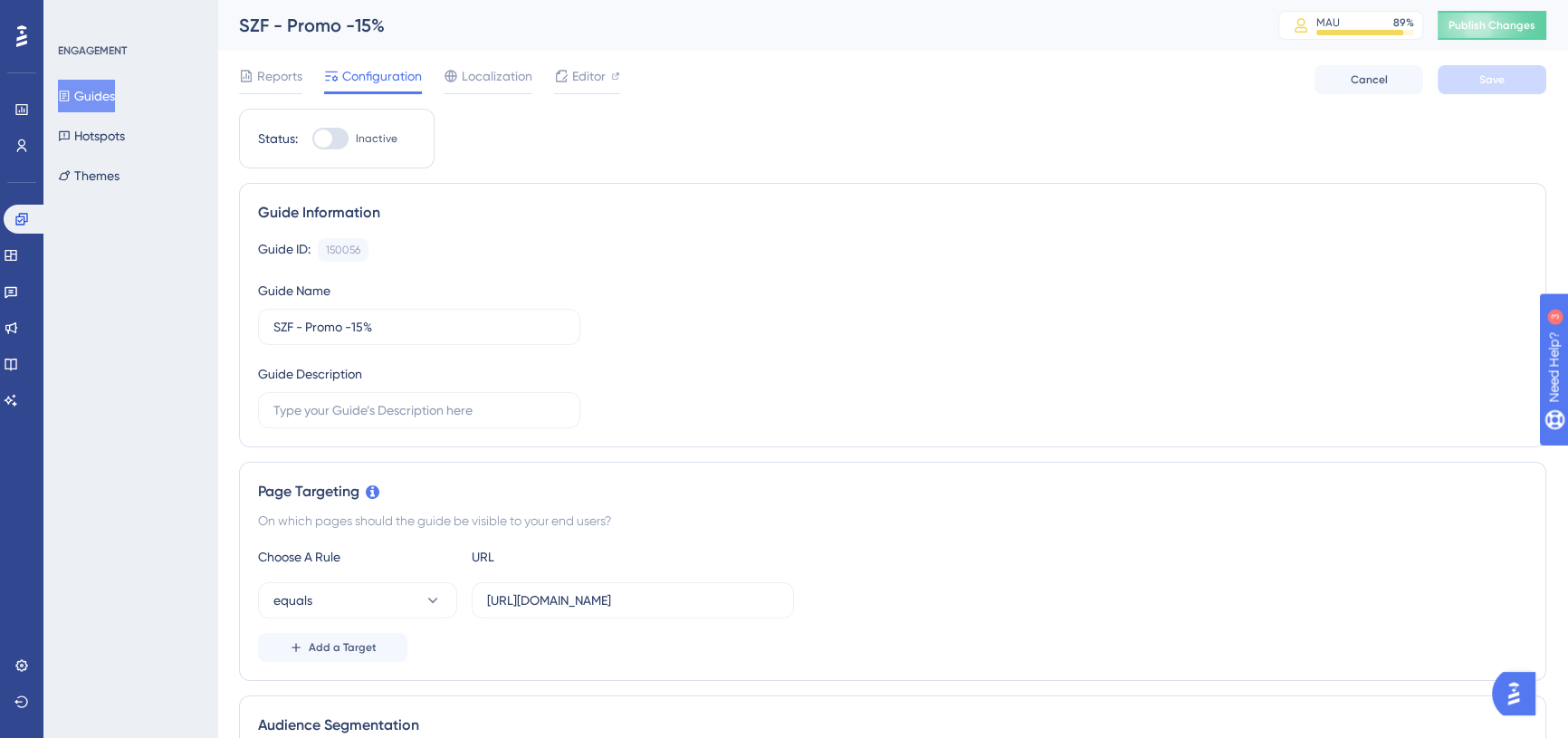
click at [339, 135] on div at bounding box center [330, 139] width 36 height 22
click at [312, 138] on input "Inactive" at bounding box center [311, 138] width 1 height 1
checkbox input "true"
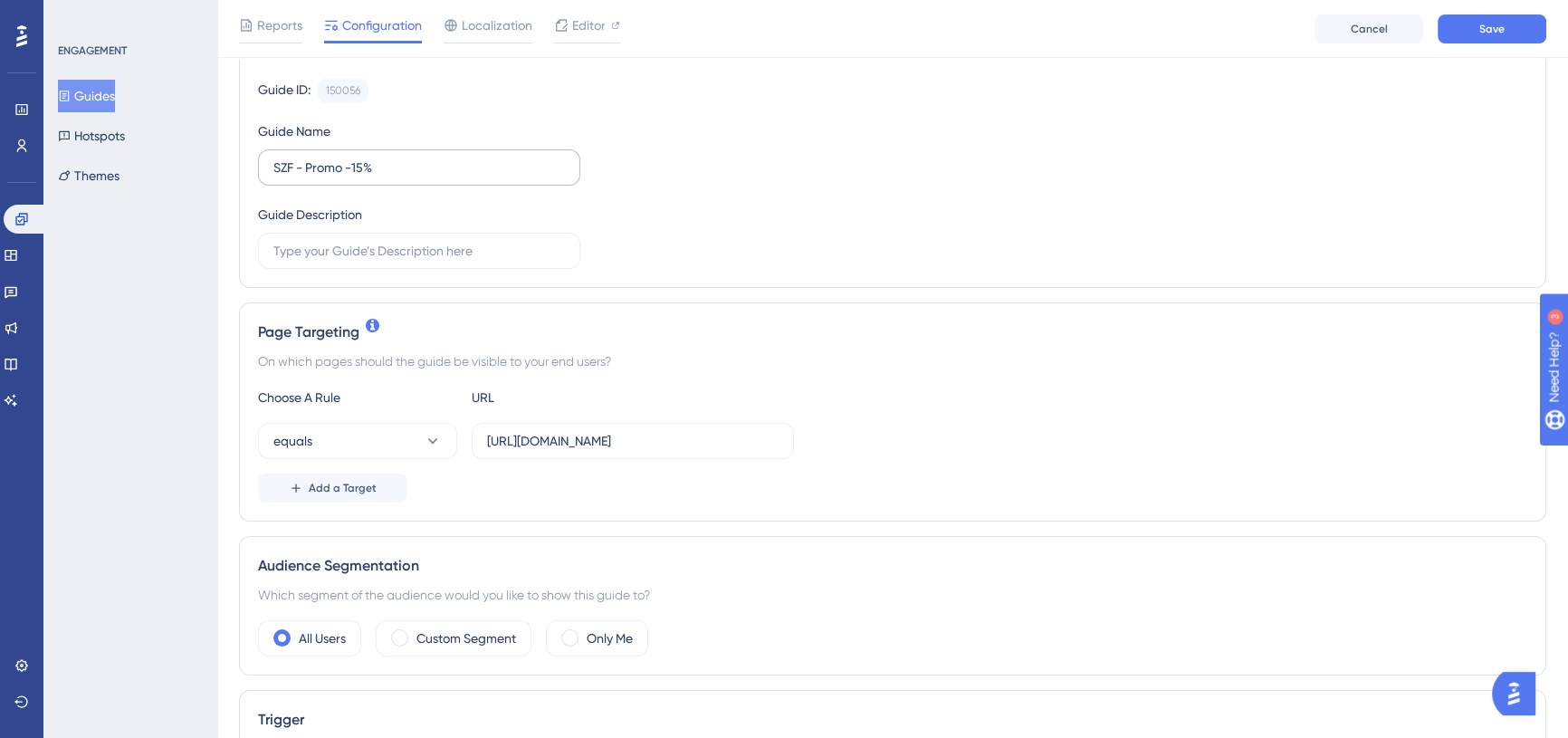
scroll to position [329, 0]
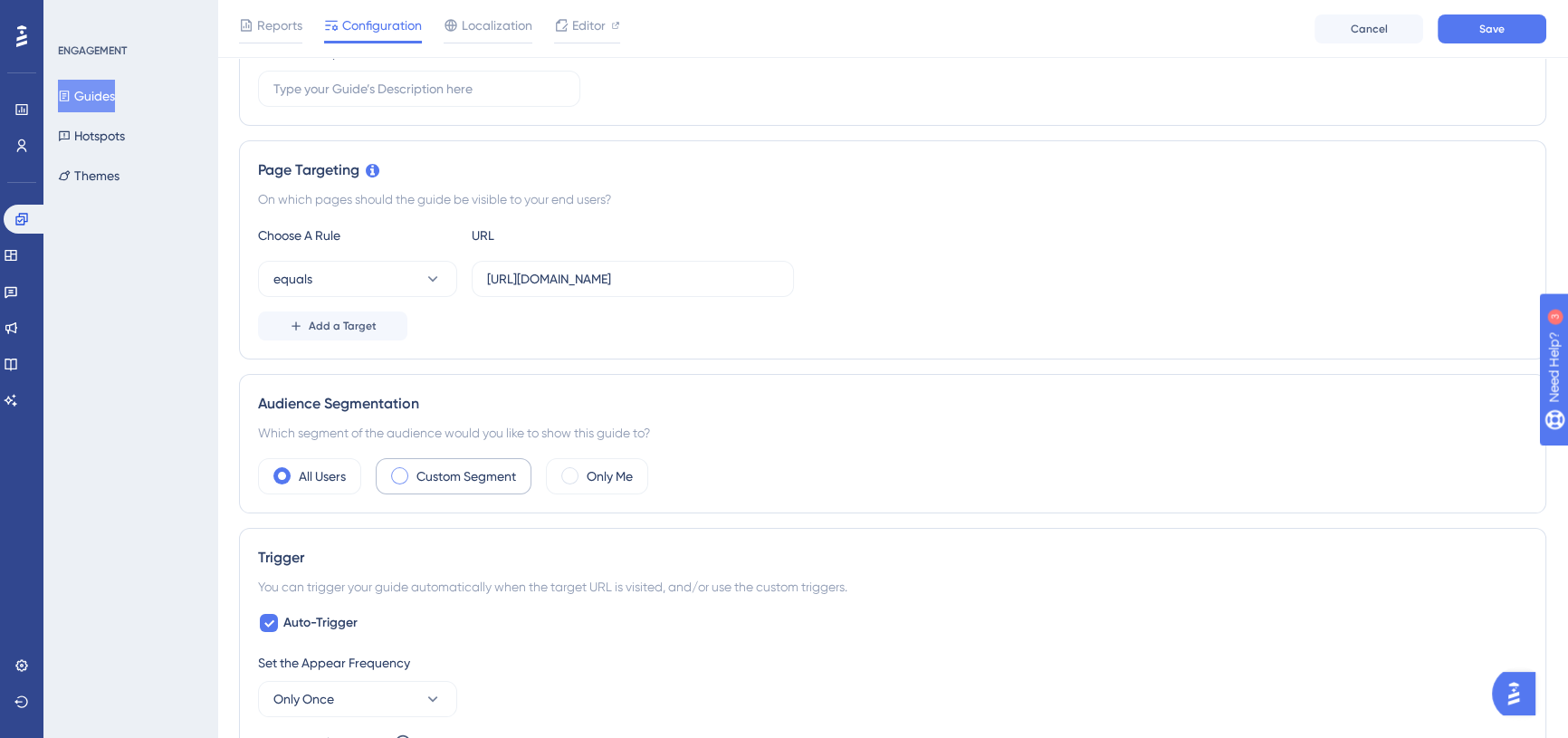
click at [486, 458] on div "Custom Segment" at bounding box center [453, 475] width 156 height 36
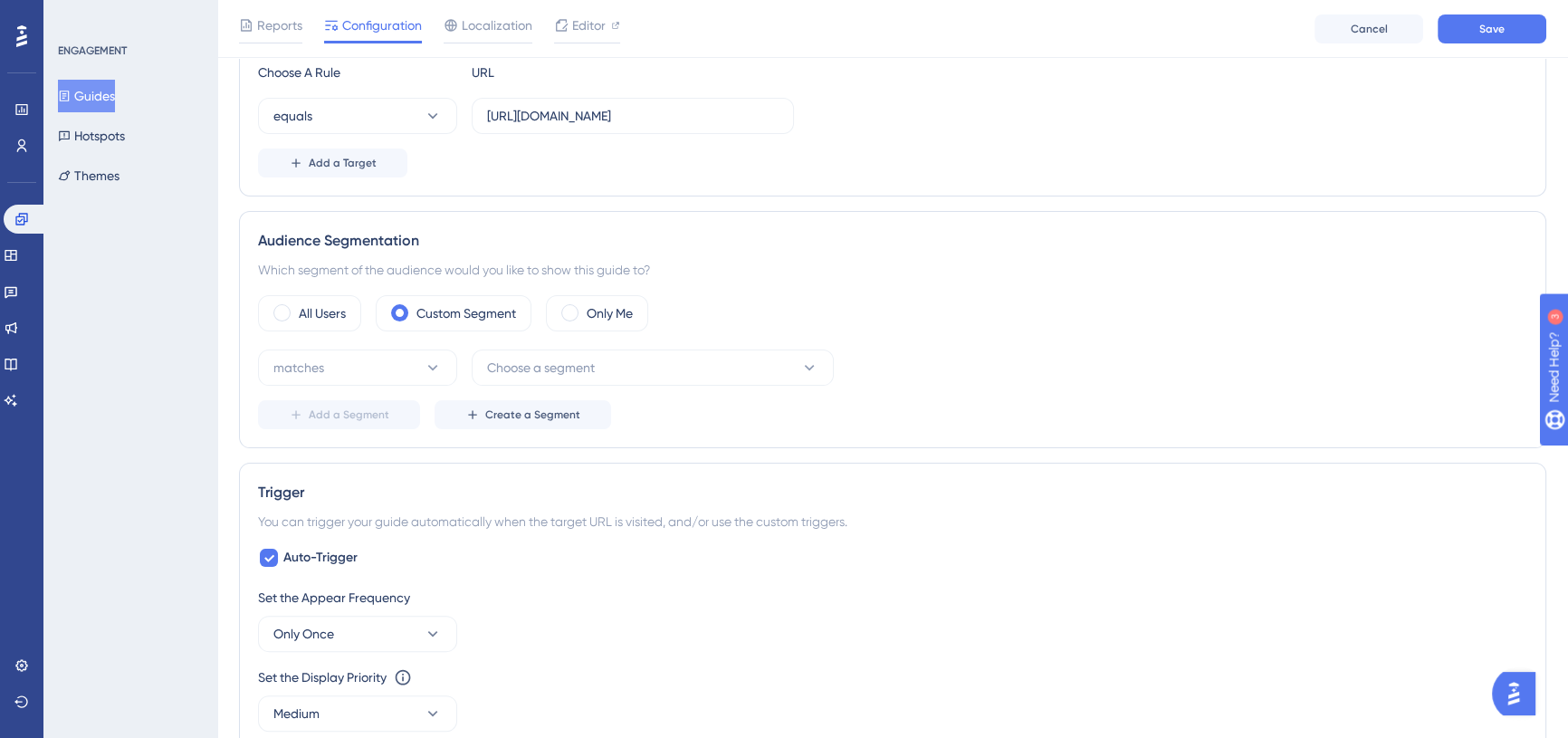
scroll to position [493, 0]
click at [562, 360] on span "Choose a segment" at bounding box center [541, 366] width 108 height 22
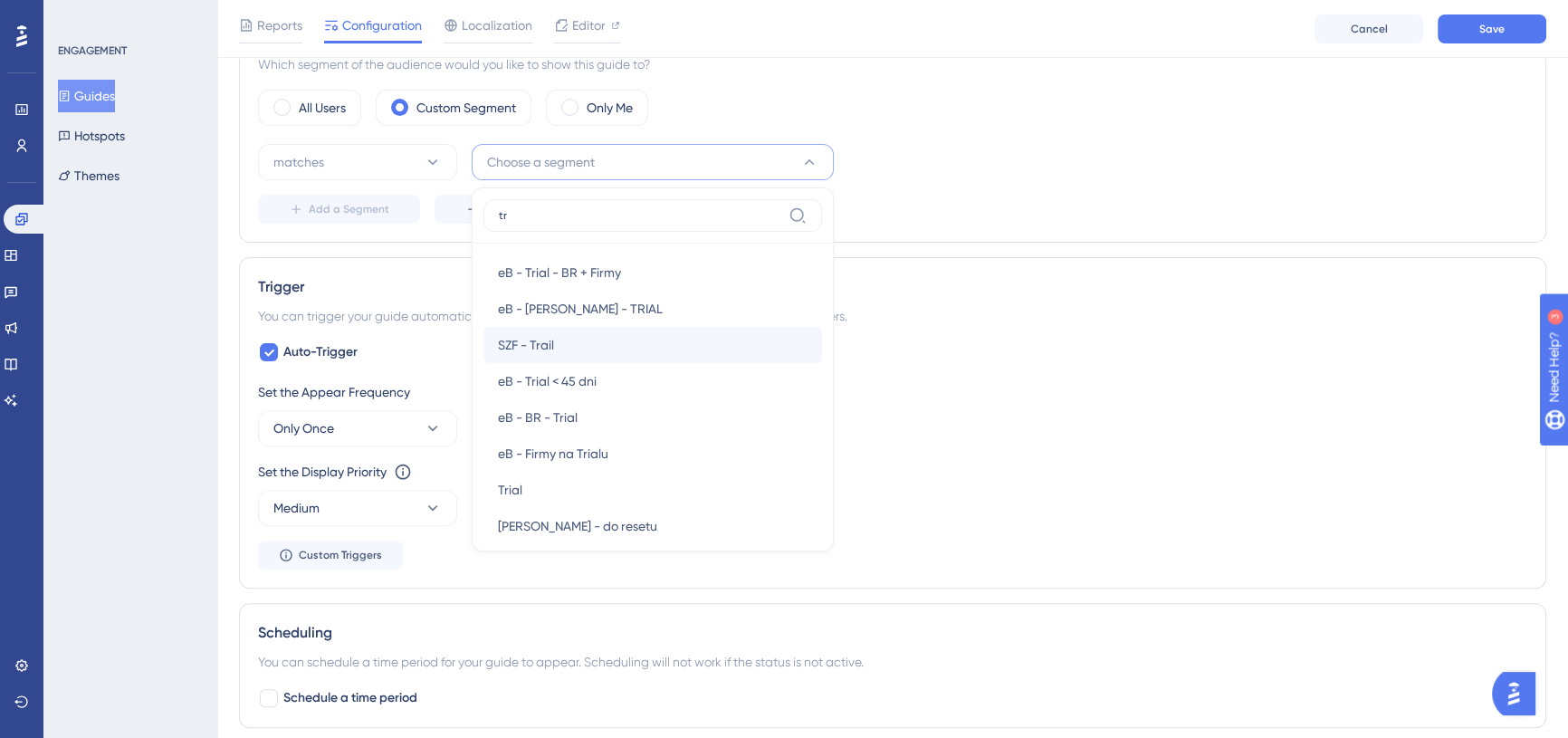
type input "tr"
click at [608, 339] on div "SZF - Trail SZF - Trail" at bounding box center [652, 345] width 310 height 36
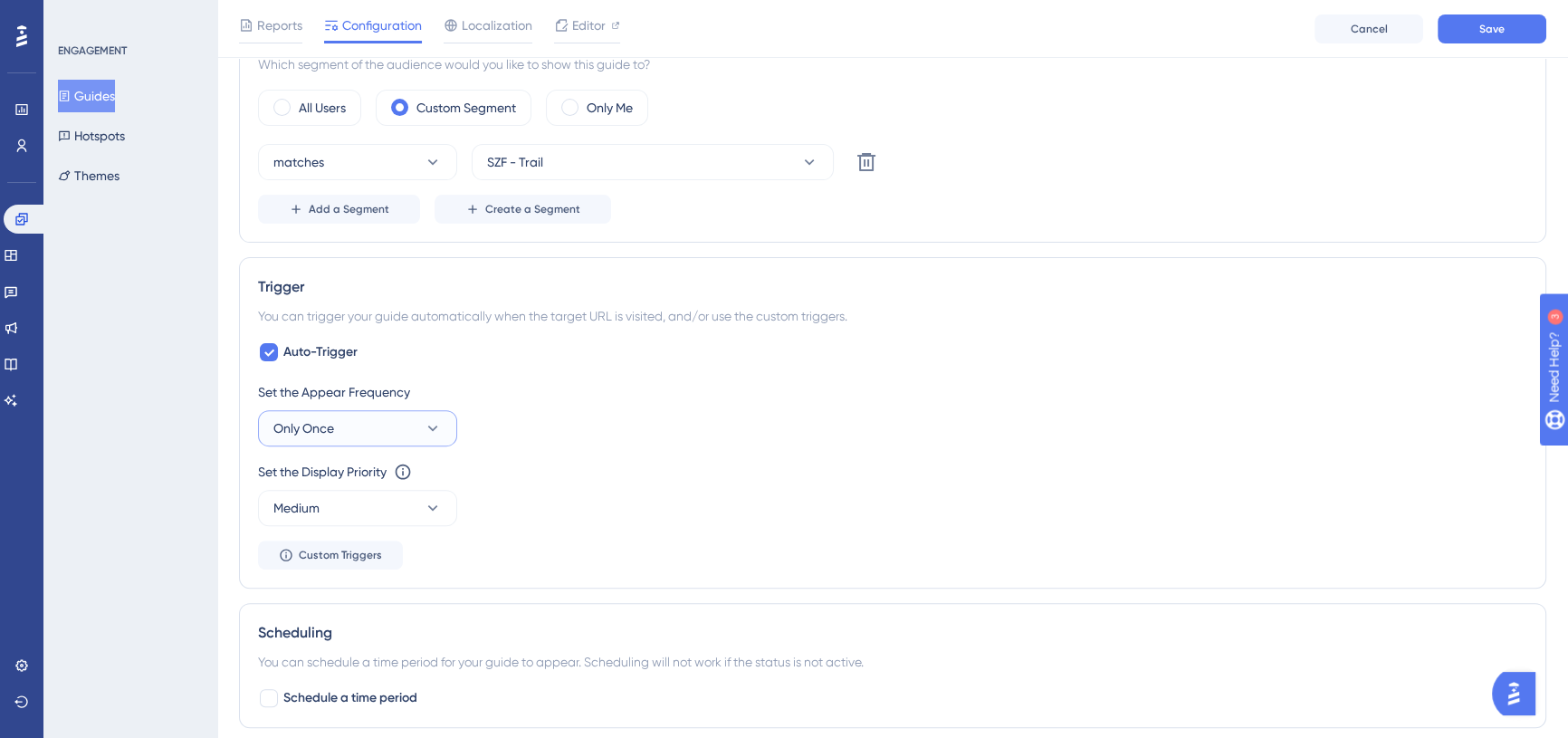
click at [397, 425] on button "Only Once" at bounding box center [357, 428] width 199 height 36
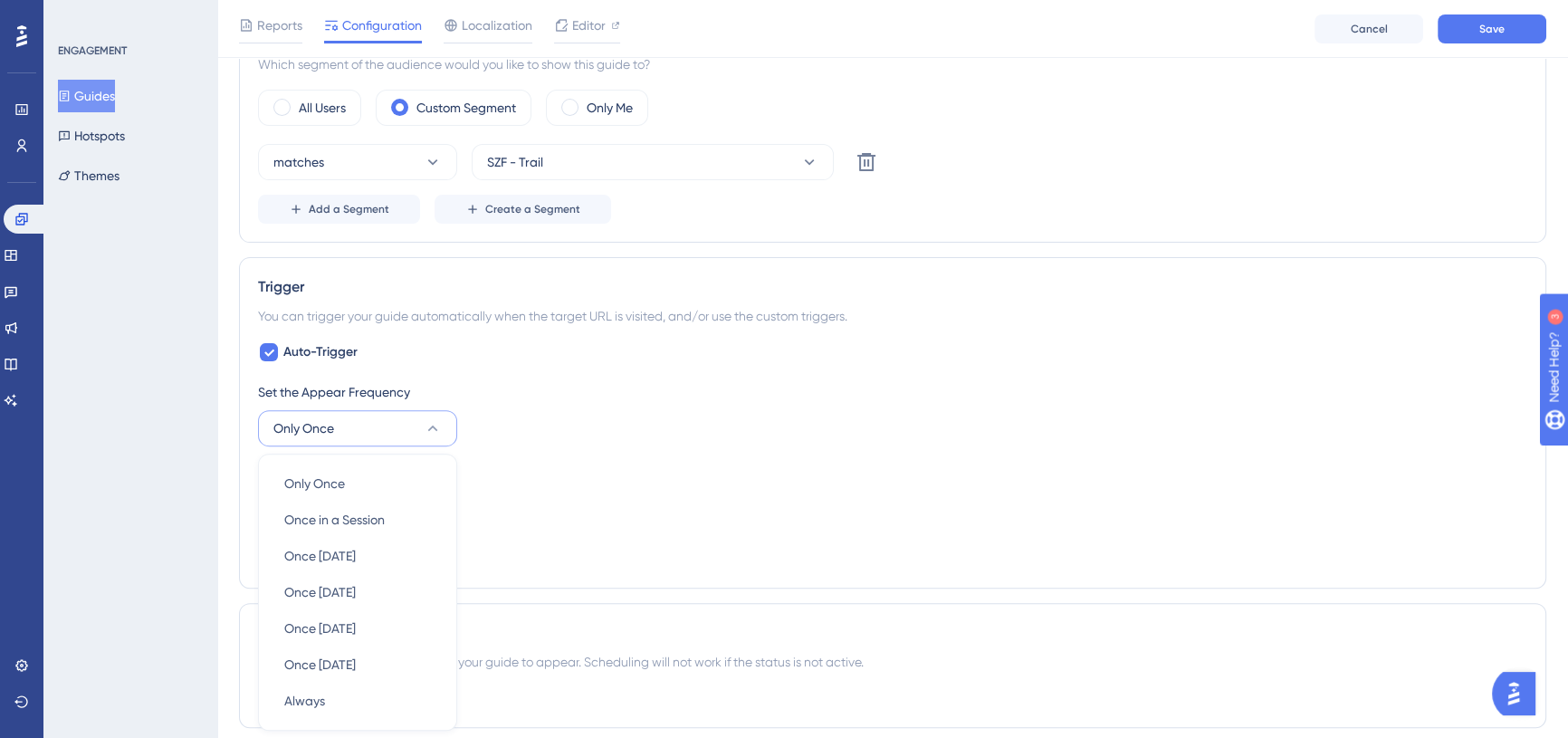
scroll to position [919, 0]
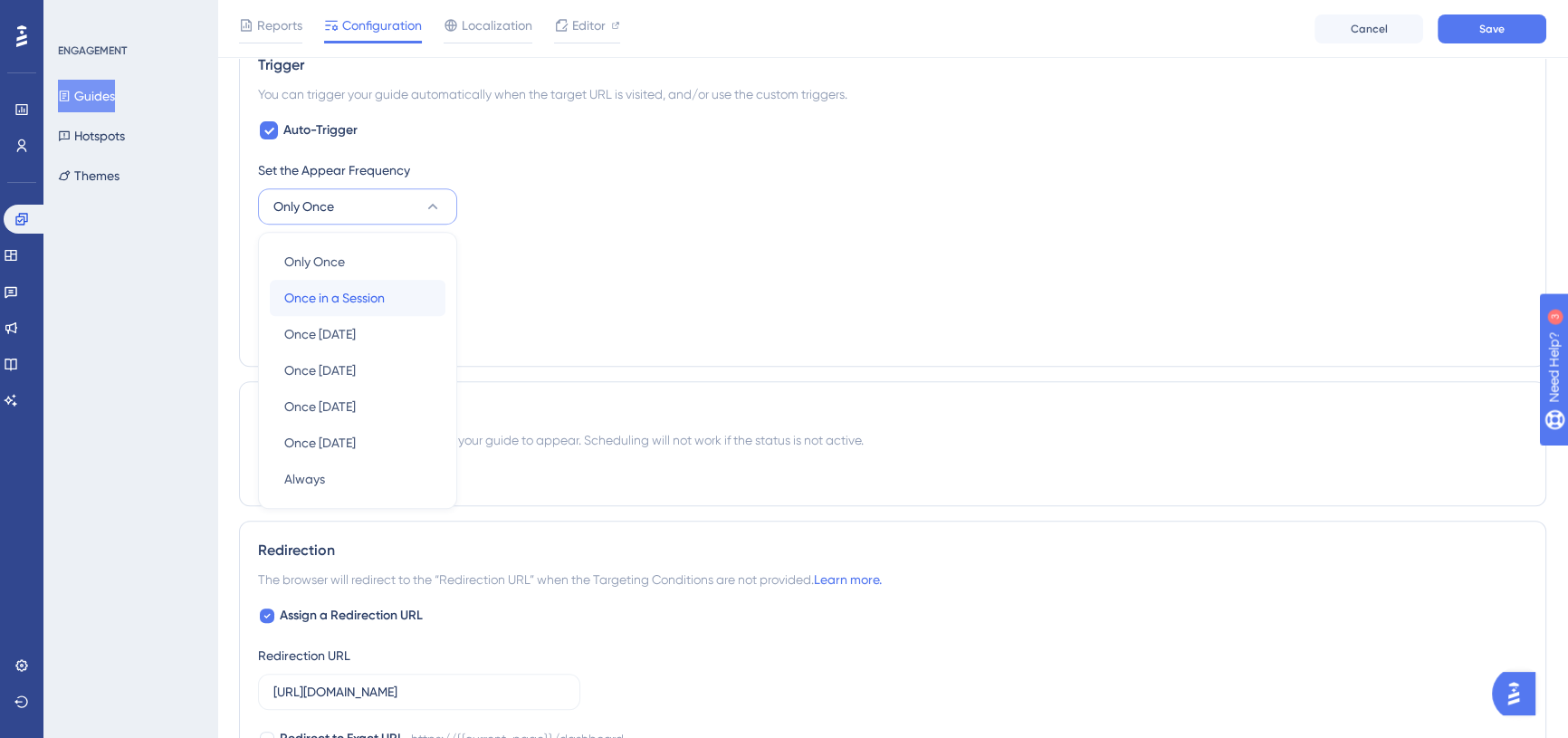
click at [385, 301] on span "Once in a Session" at bounding box center [334, 298] width 100 height 22
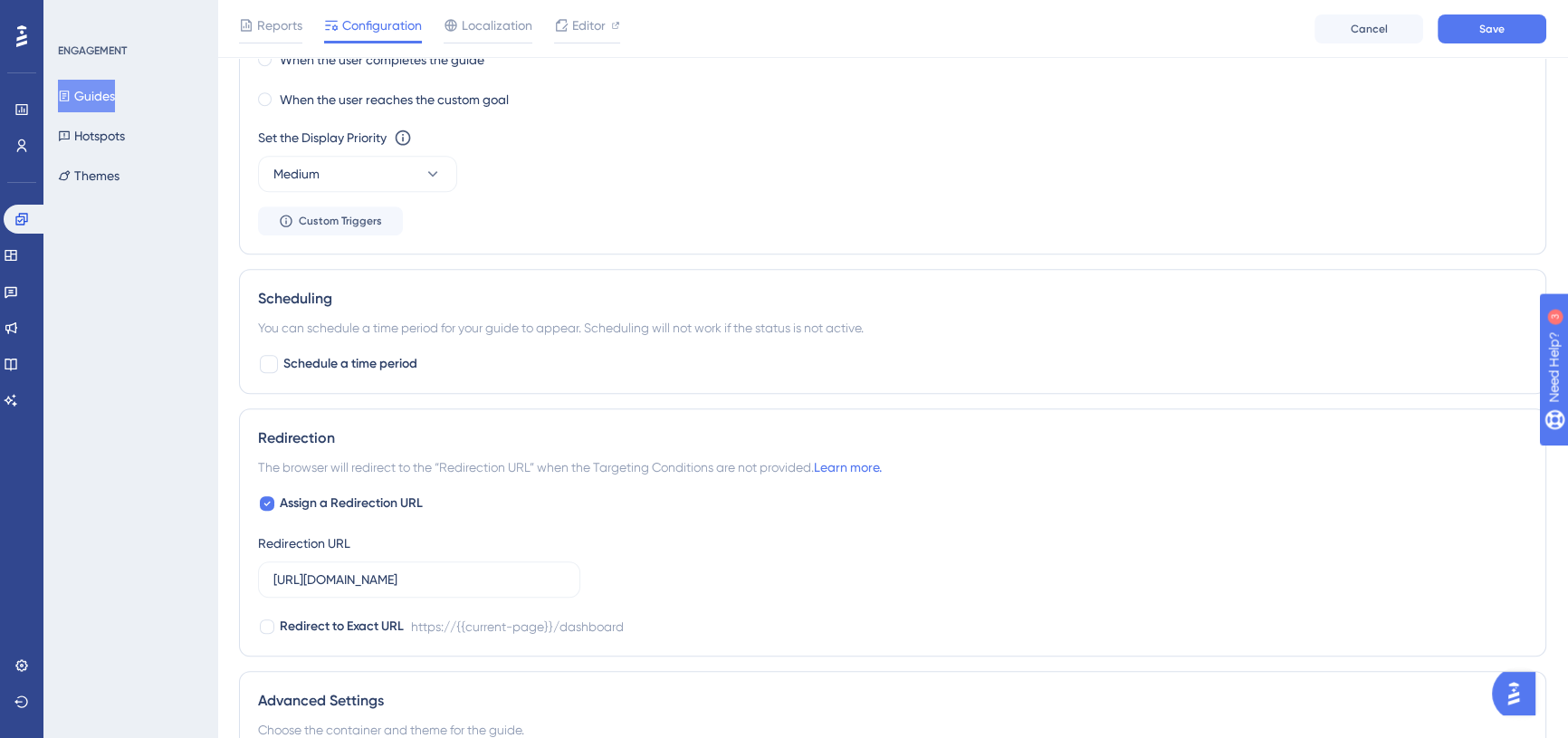
scroll to position [1248, 0]
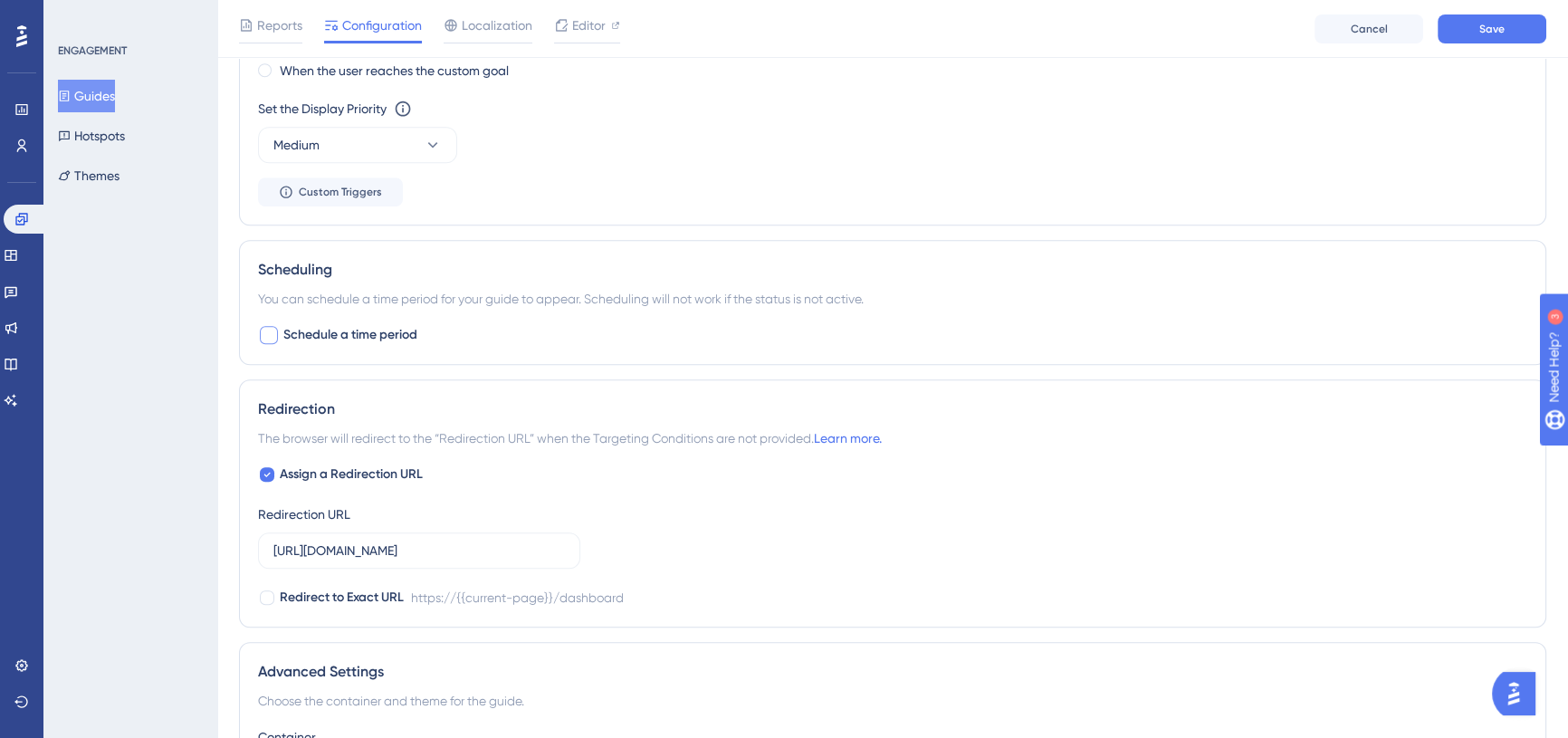
click at [298, 326] on span "Schedule a time period" at bounding box center [350, 335] width 134 height 22
checkbox input "true"
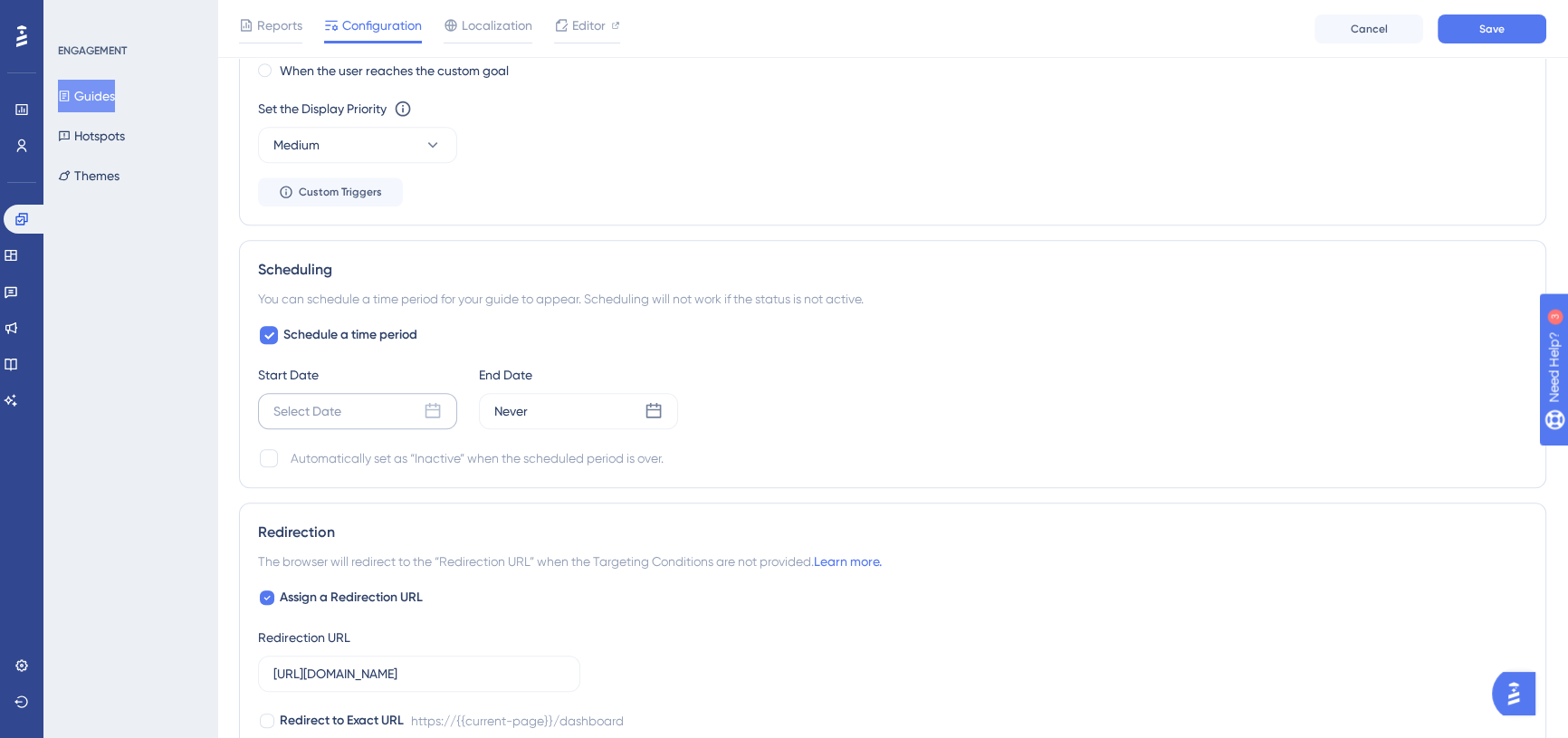
click at [345, 405] on div "Select Date" at bounding box center [357, 410] width 199 height 36
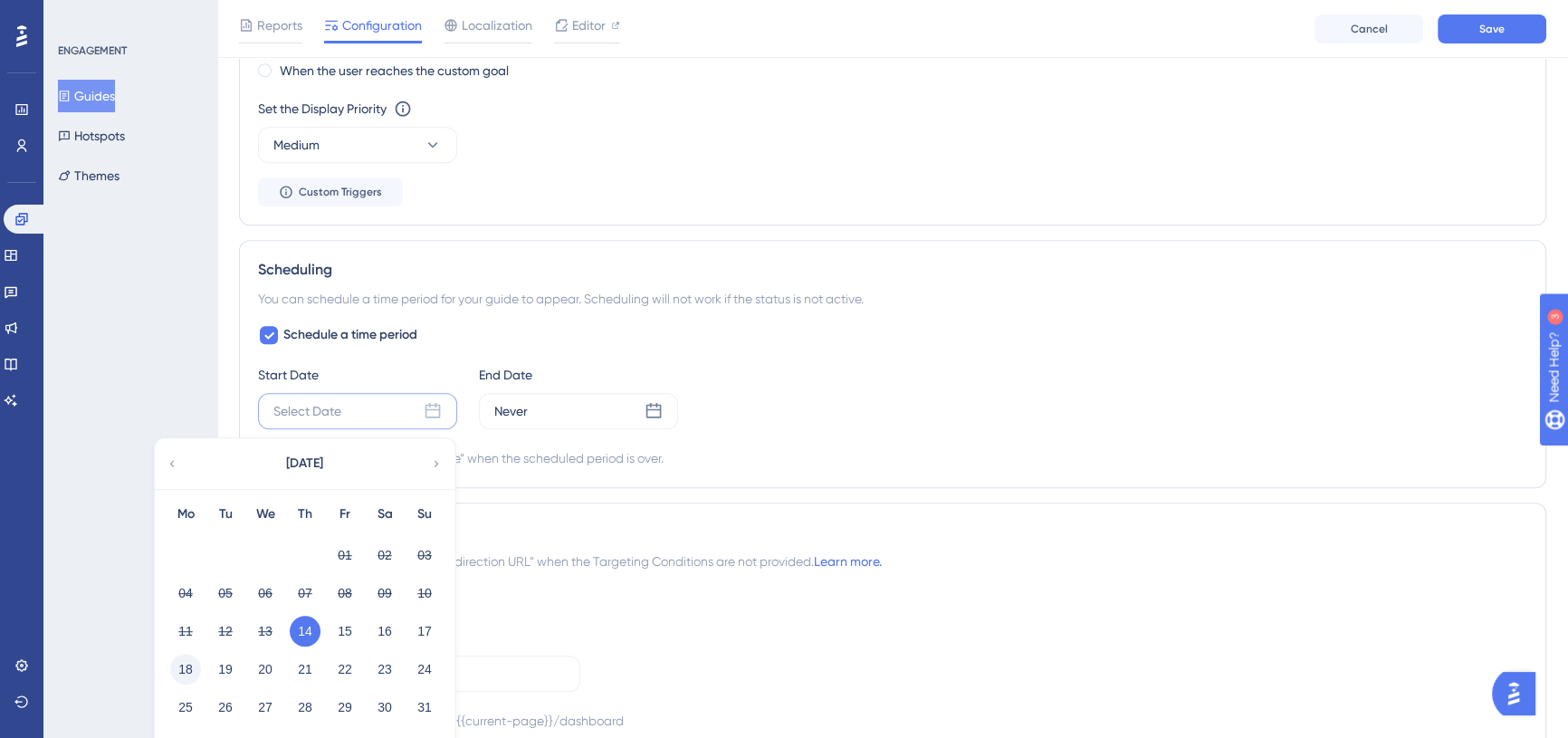
click at [181, 663] on button "18" at bounding box center [185, 668] width 30 height 30
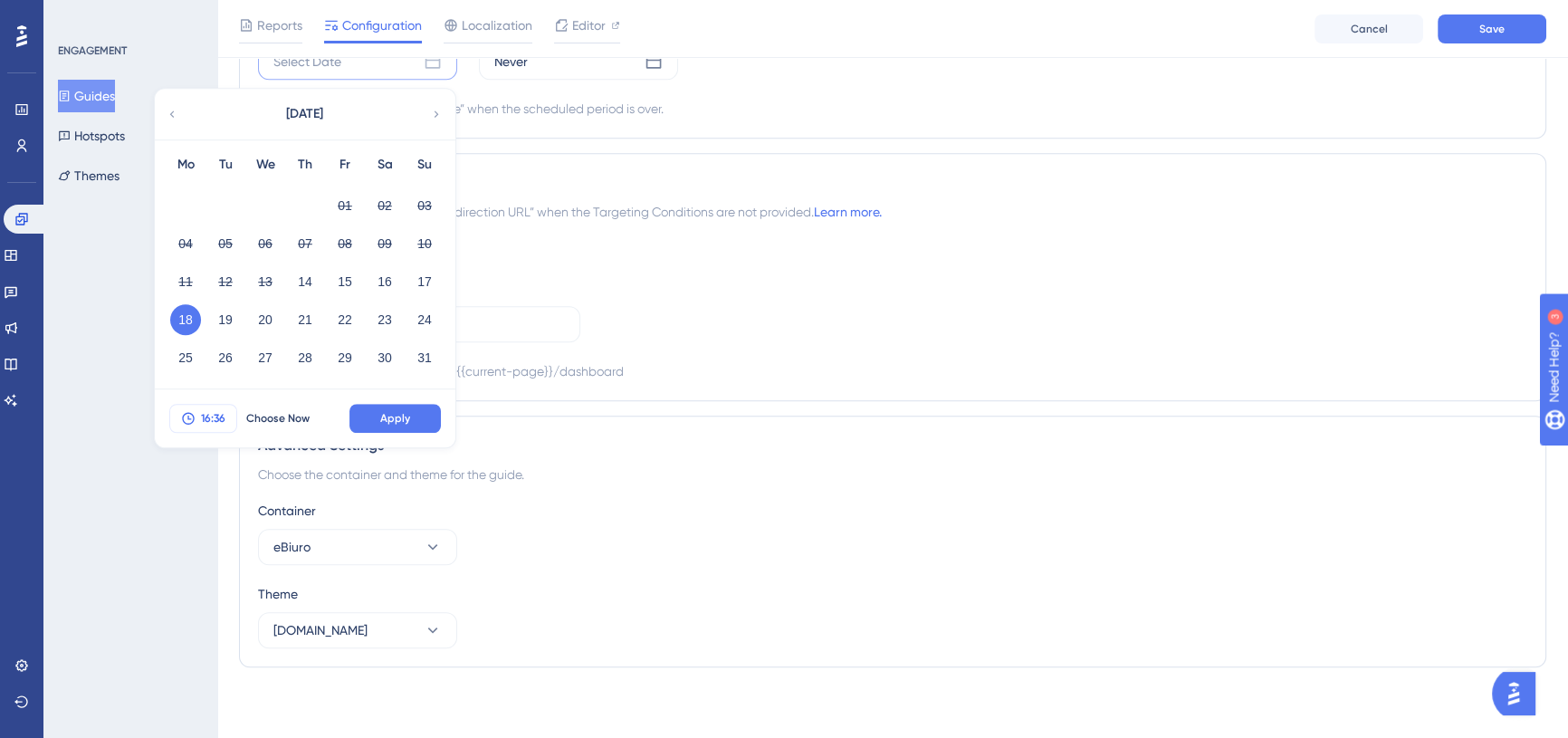
click at [185, 412] on icon at bounding box center [189, 418] width 15 height 15
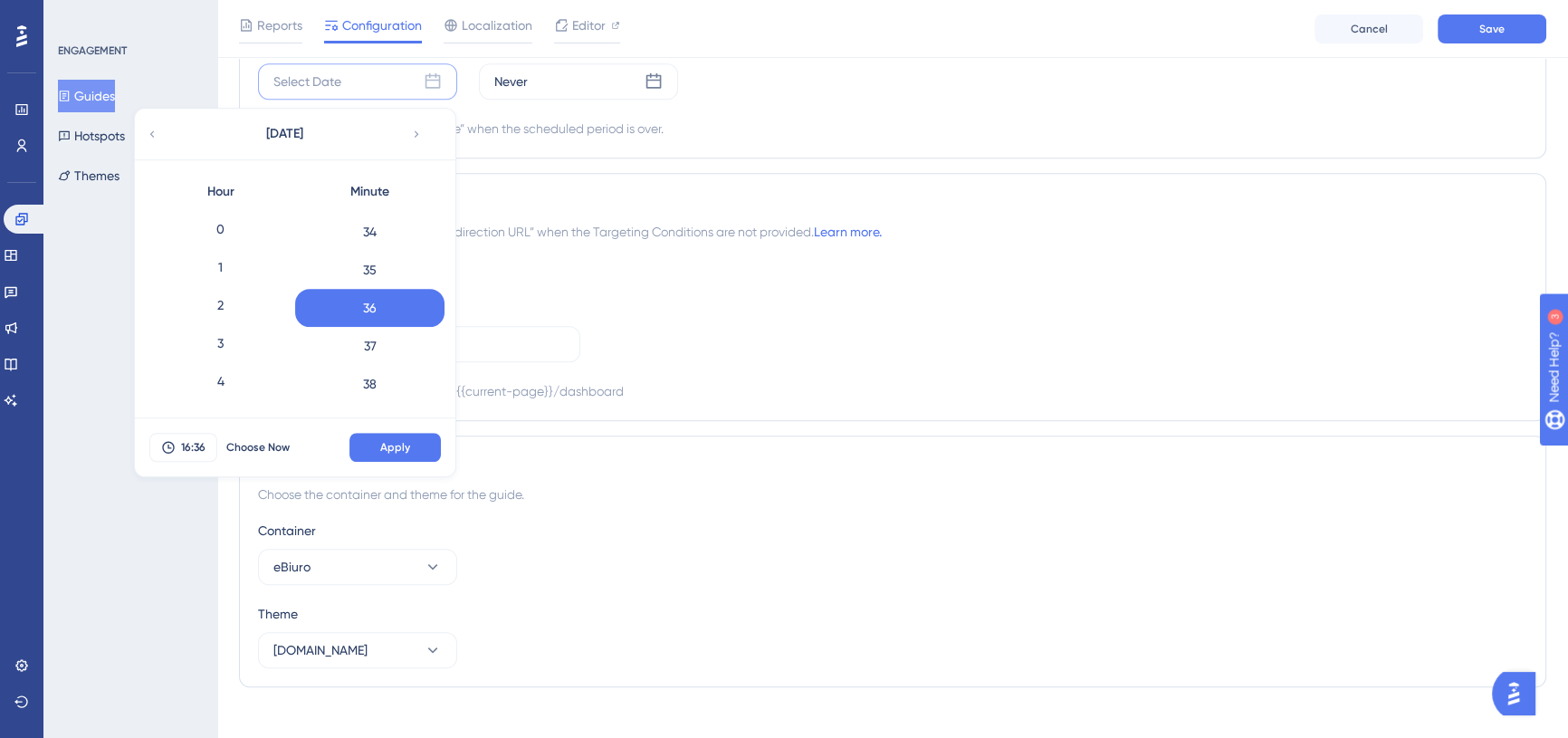
scroll to position [1516, 0]
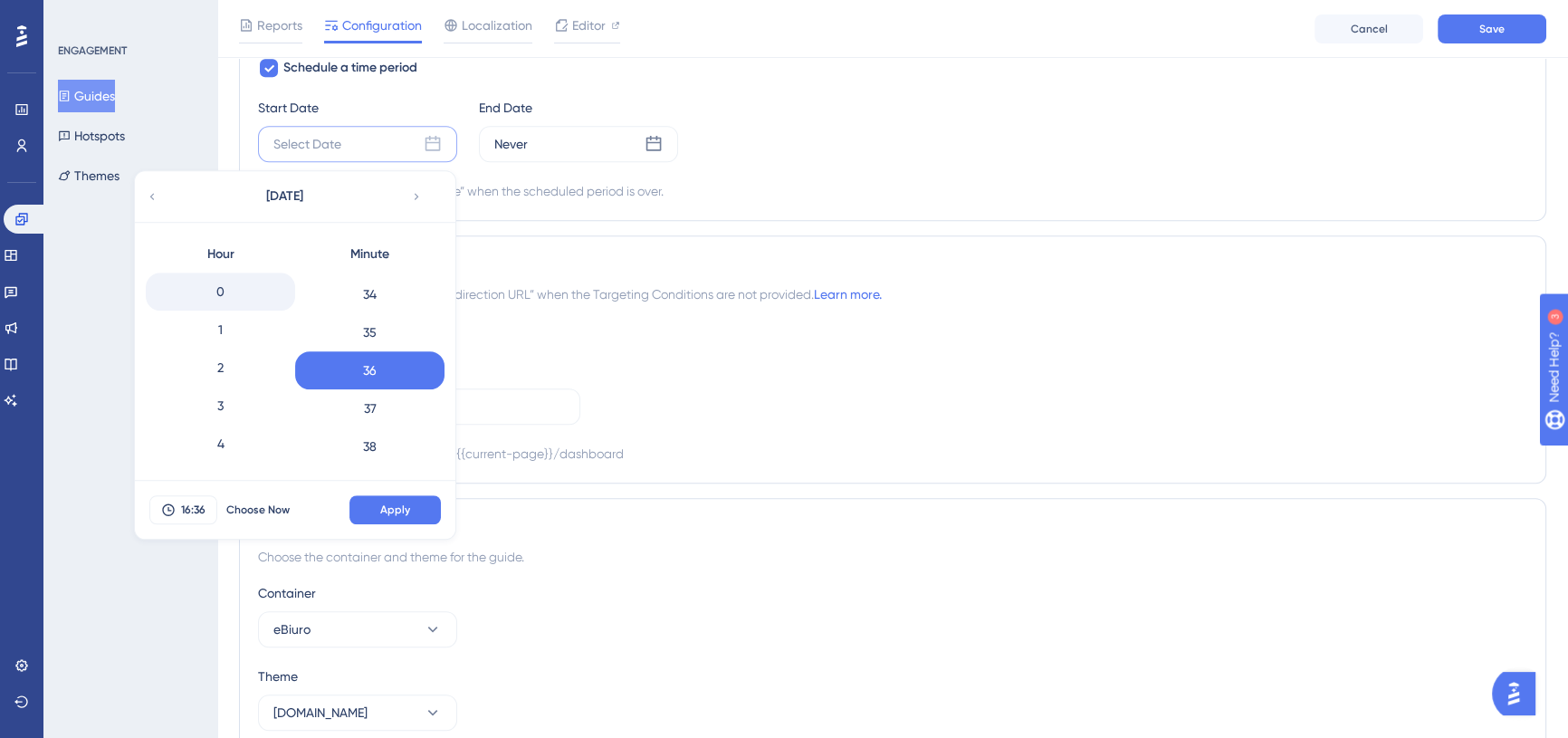
click at [255, 296] on div "0" at bounding box center [220, 291] width 149 height 38
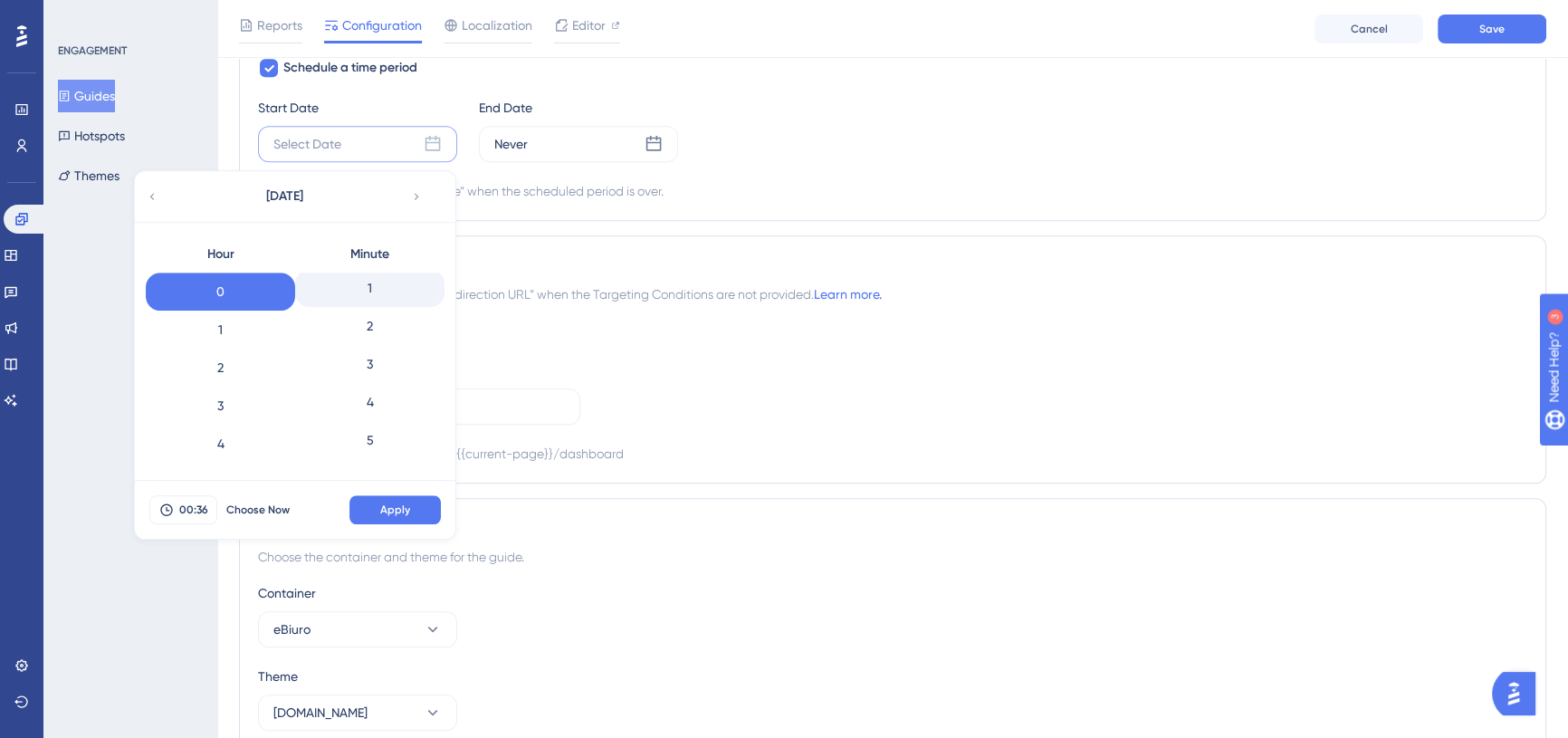
scroll to position [0, 0]
click at [394, 294] on div "0" at bounding box center [369, 291] width 149 height 38
click at [405, 506] on span "Apply" at bounding box center [395, 510] width 29 height 15
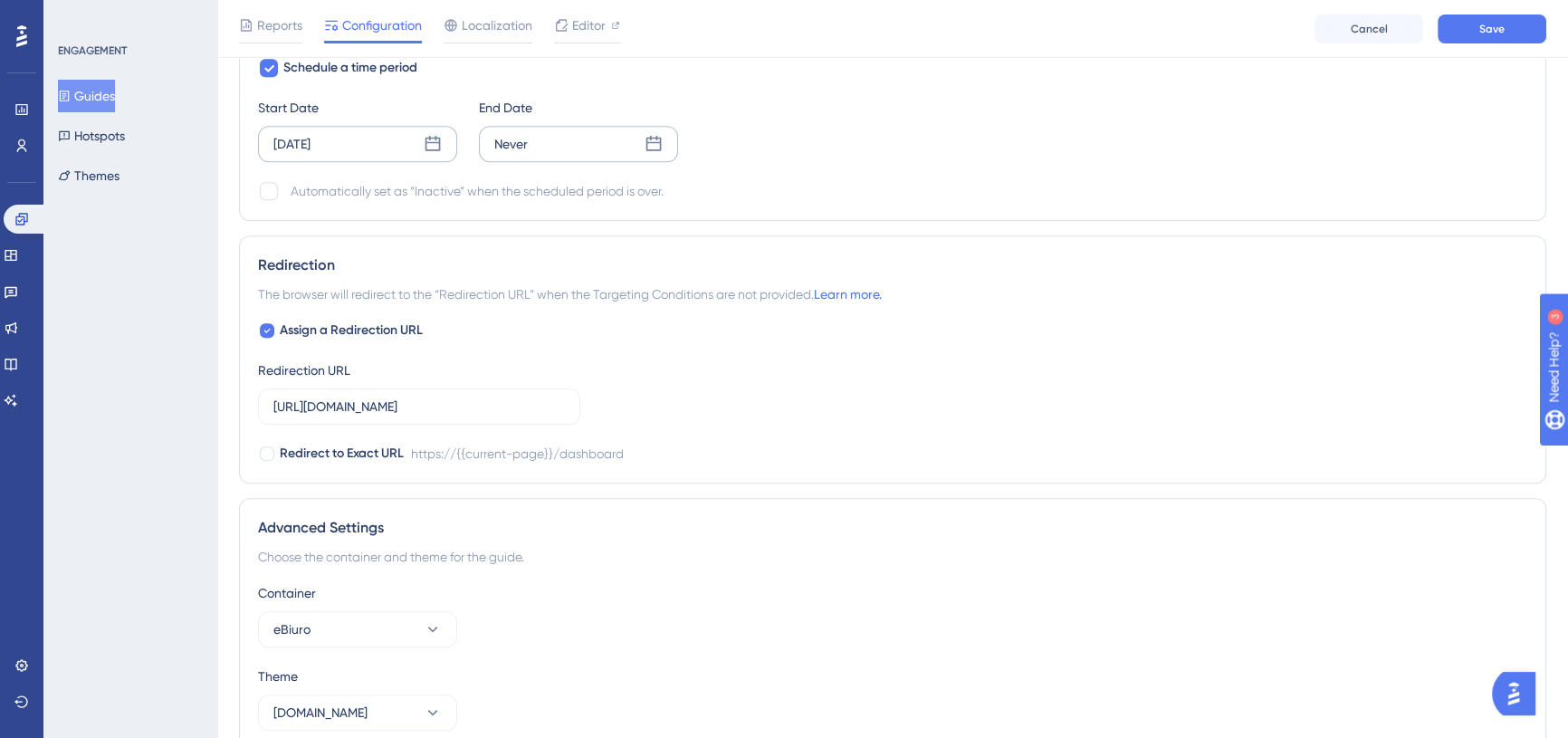
click at [544, 155] on div "Never" at bounding box center [579, 144] width 199 height 36
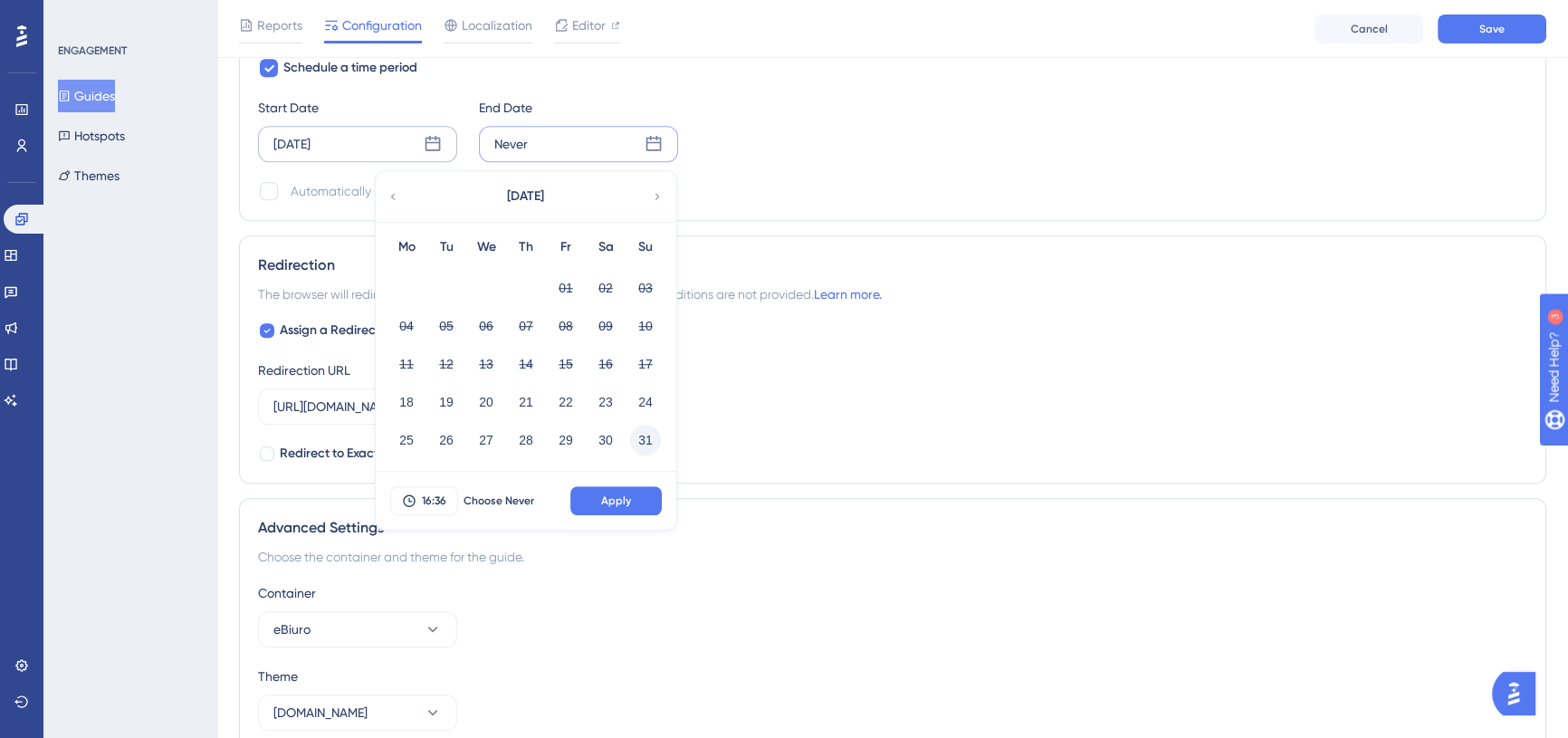
click at [644, 431] on button "31" at bounding box center [645, 439] width 30 height 30
click at [430, 498] on span "16:36" at bounding box center [434, 500] width 25 height 15
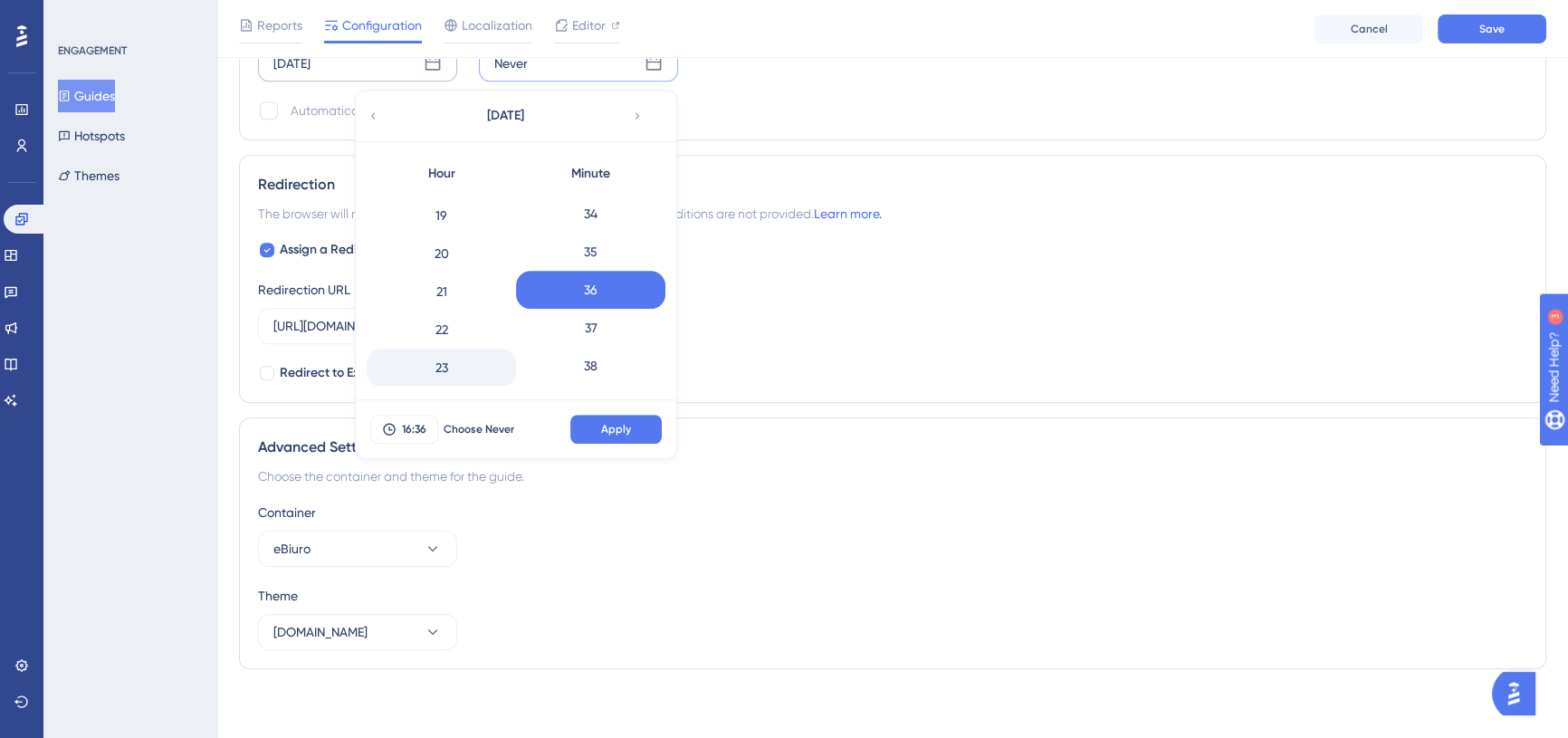
click at [470, 366] on div "23" at bounding box center [441, 367] width 149 height 38
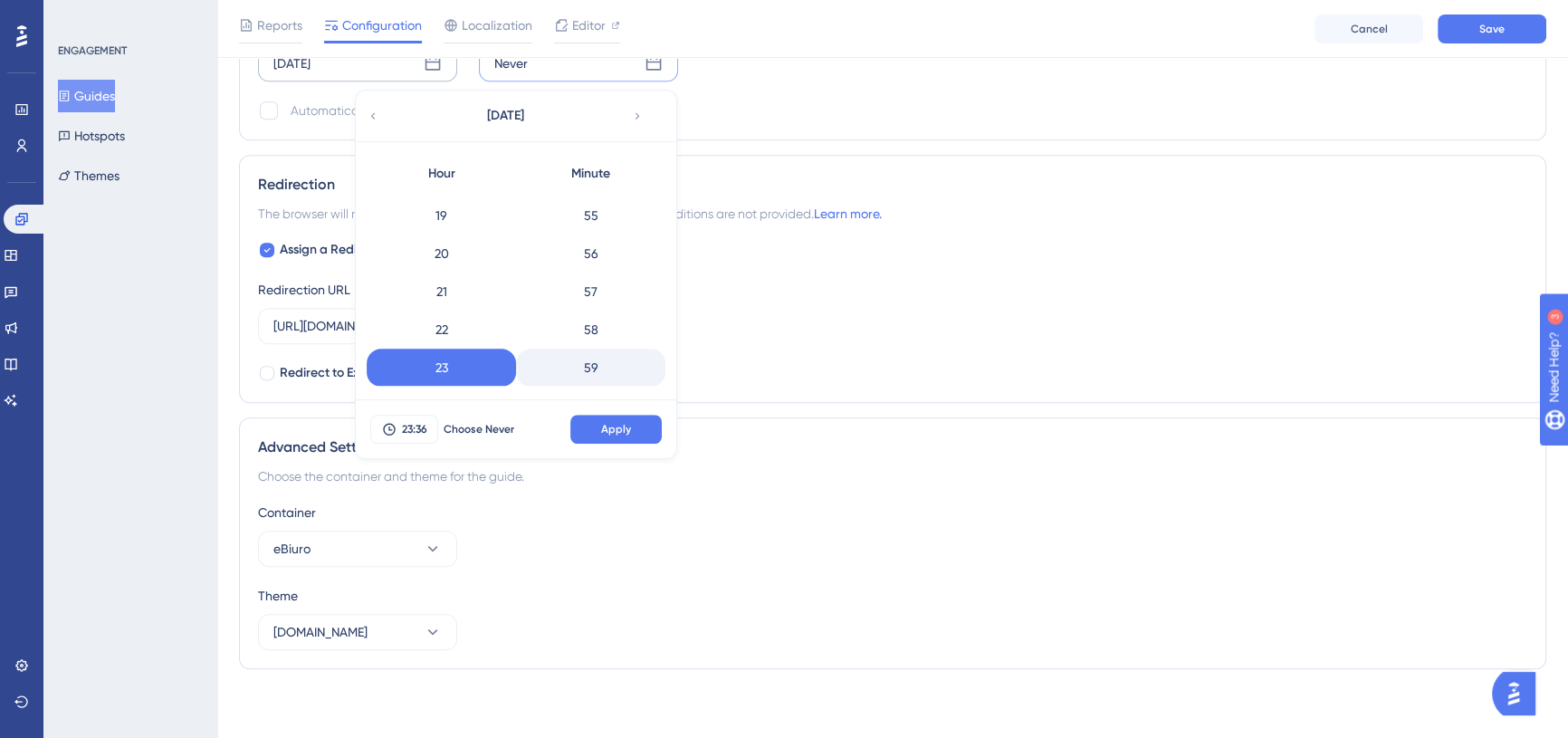
click at [592, 363] on div "59" at bounding box center [591, 367] width 149 height 38
click at [615, 419] on button "Apply" at bounding box center [615, 428] width 91 height 29
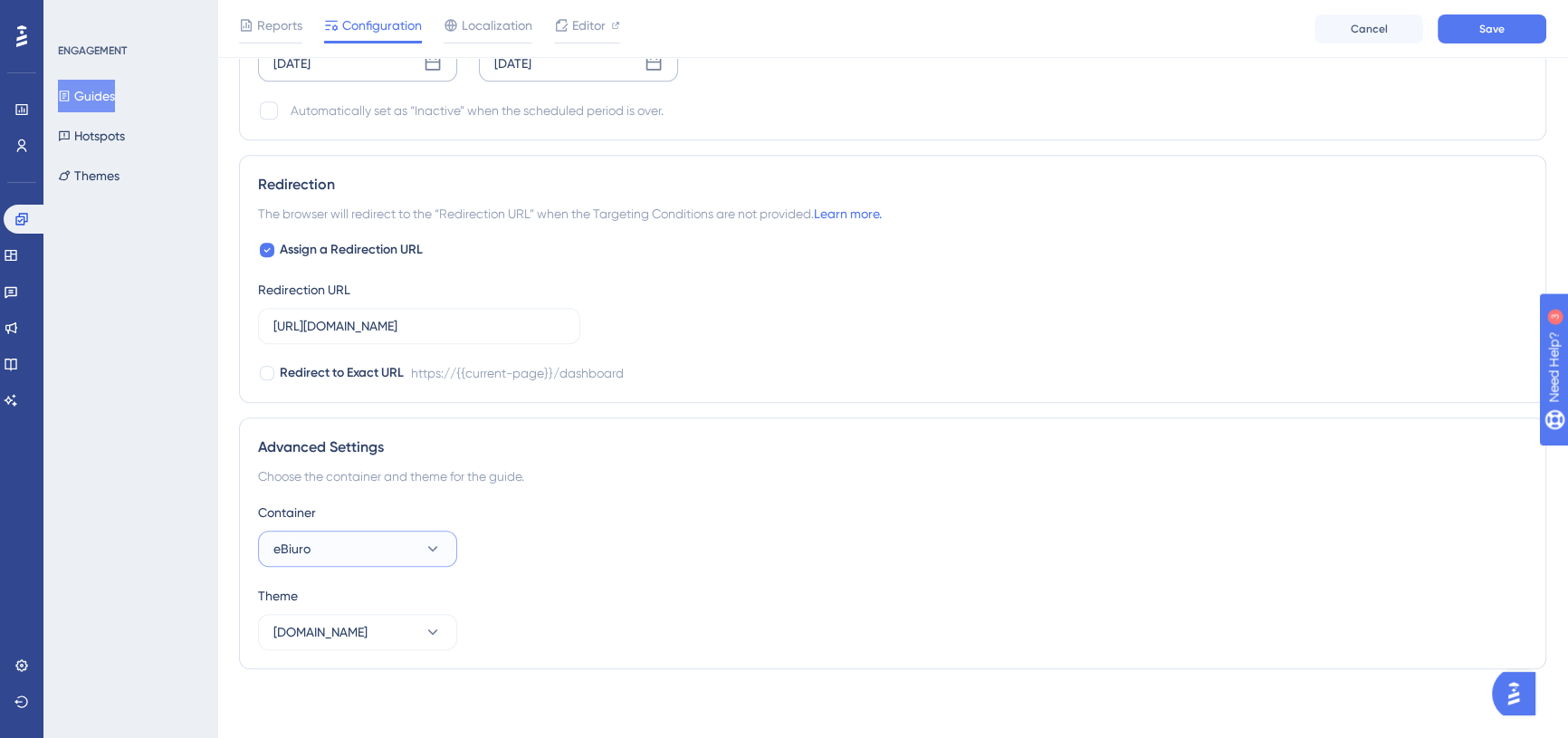
click at [379, 553] on button "eBiuro" at bounding box center [357, 548] width 199 height 36
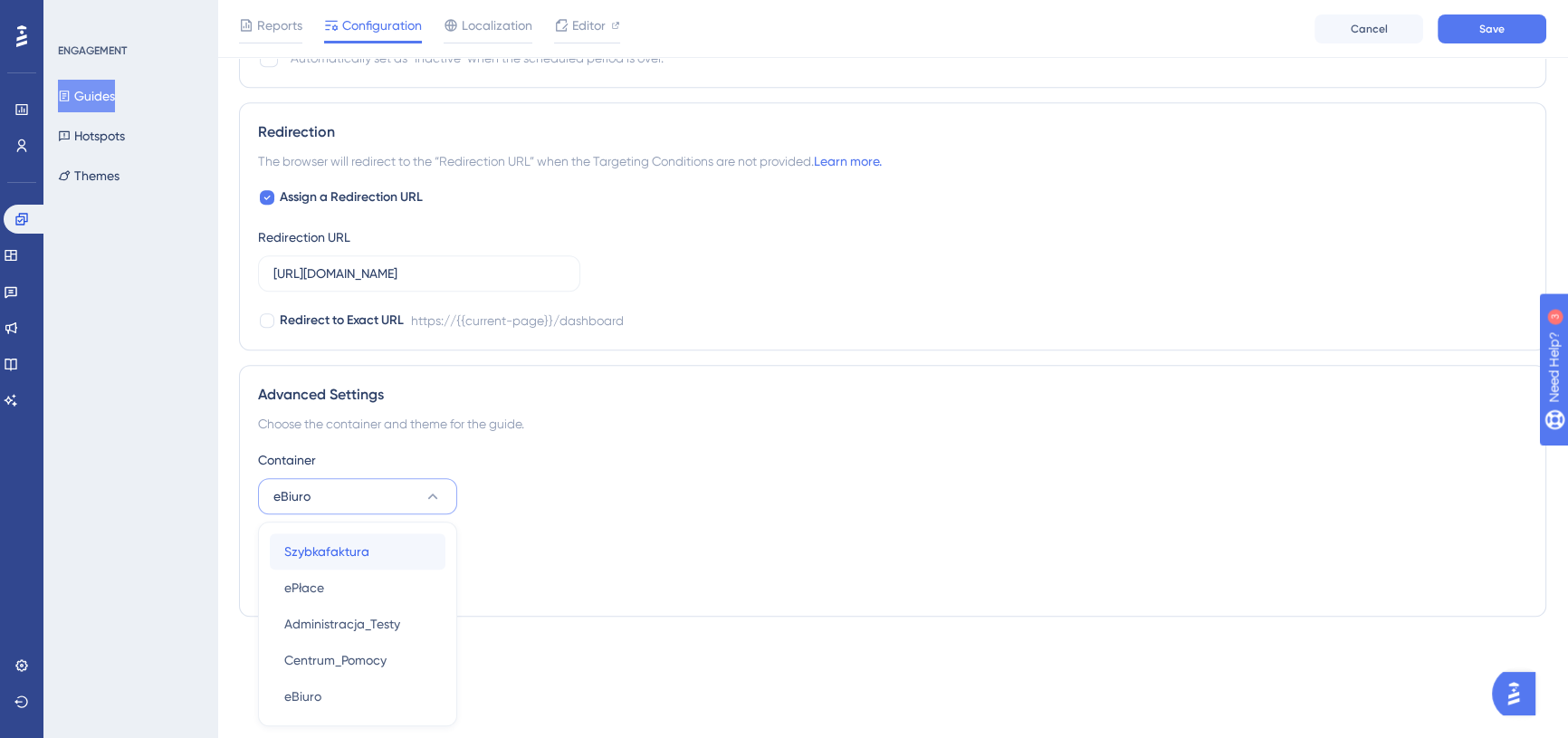
click at [372, 545] on div "Szybkafaktura Szybkafaktura" at bounding box center [357, 551] width 146 height 36
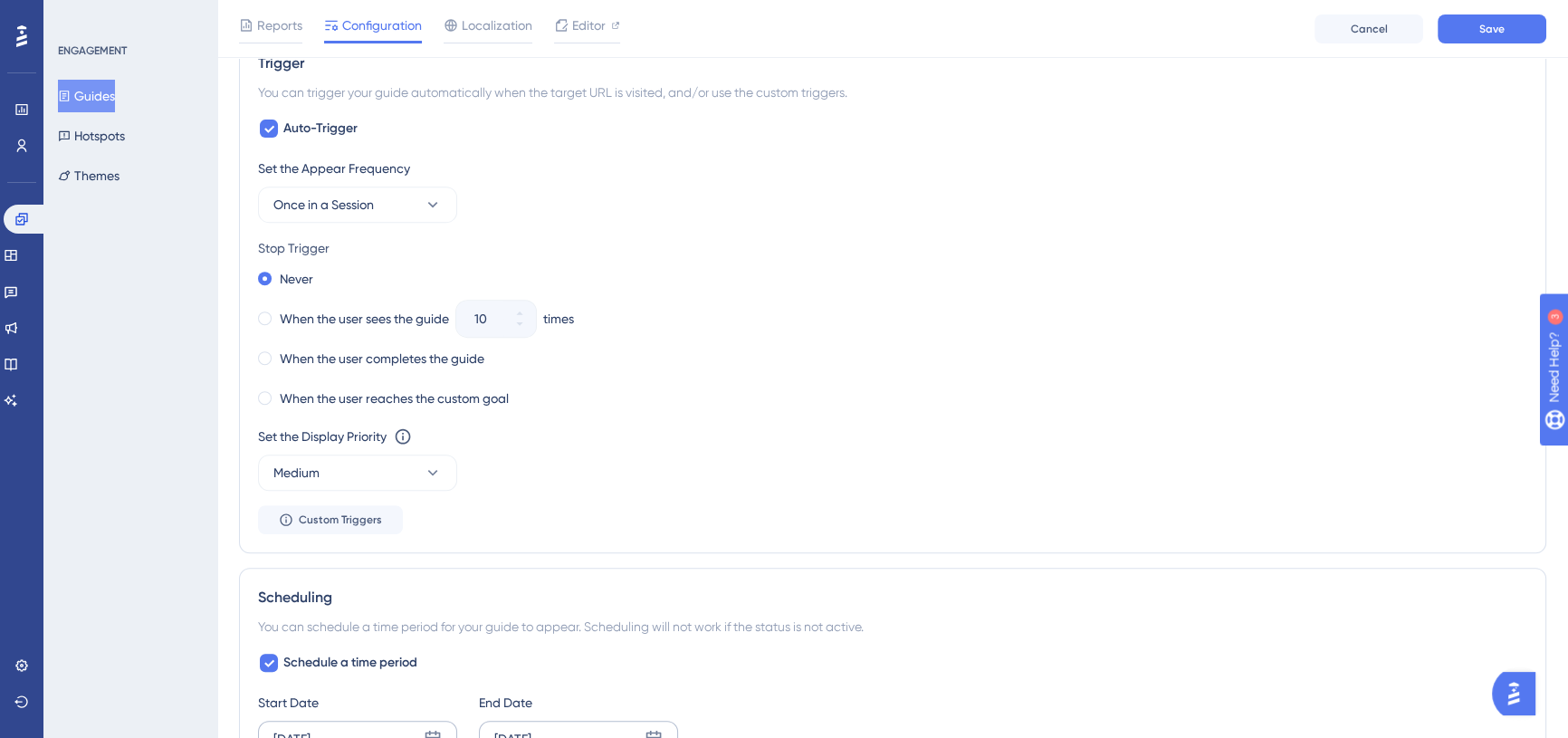
scroll to position [940, 0]
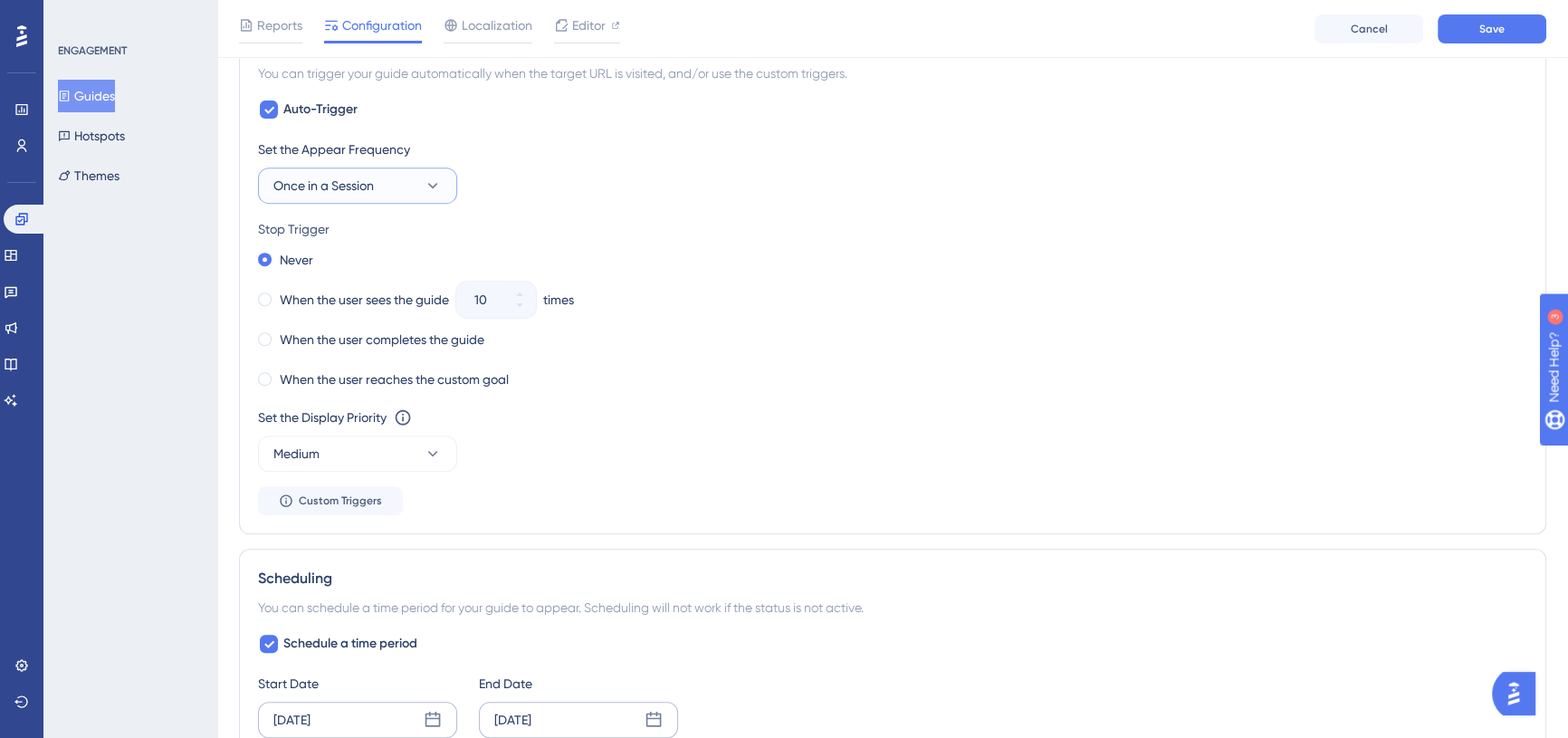
click at [374, 185] on span "Once in a Session" at bounding box center [323, 186] width 100 height 22
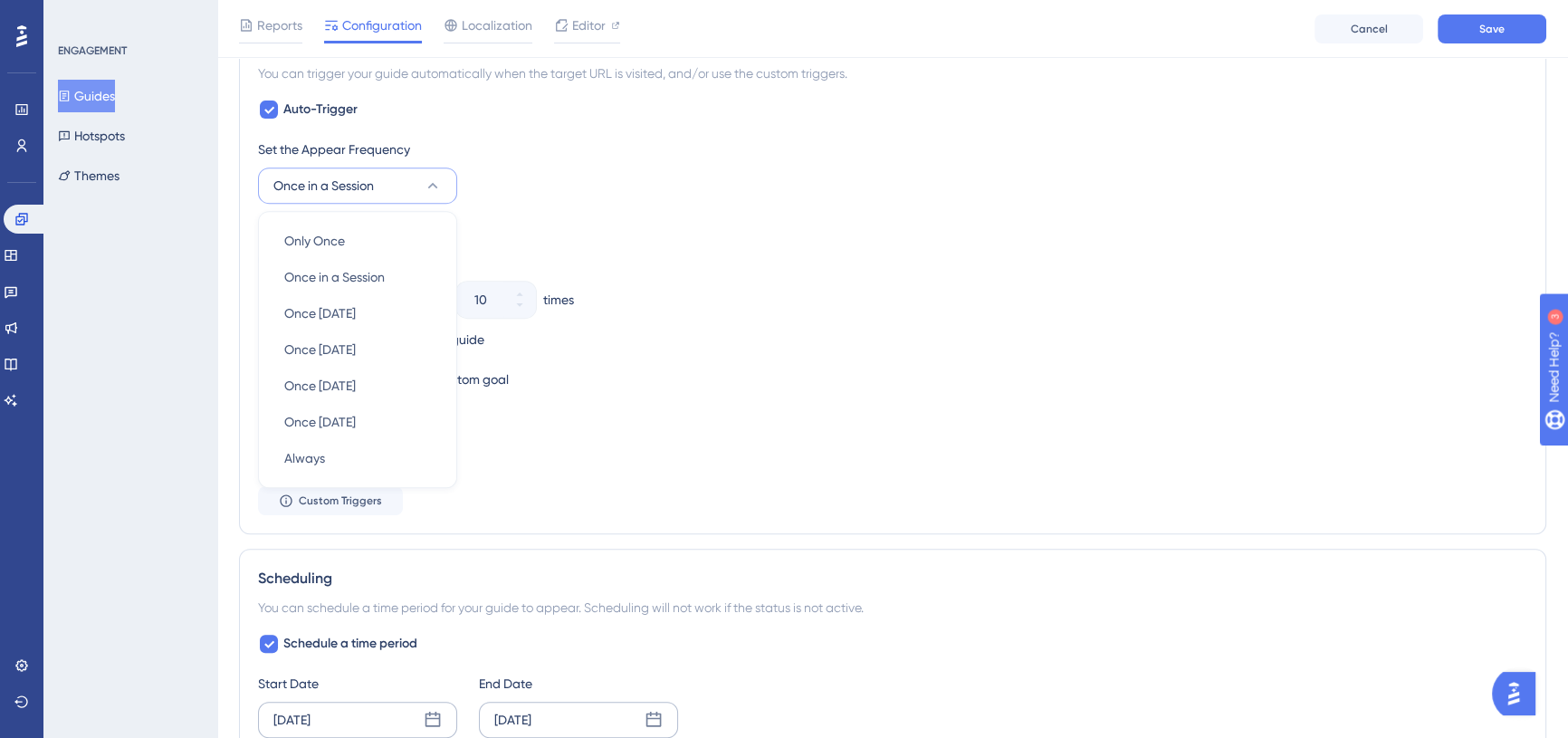
scroll to position [919, 0]
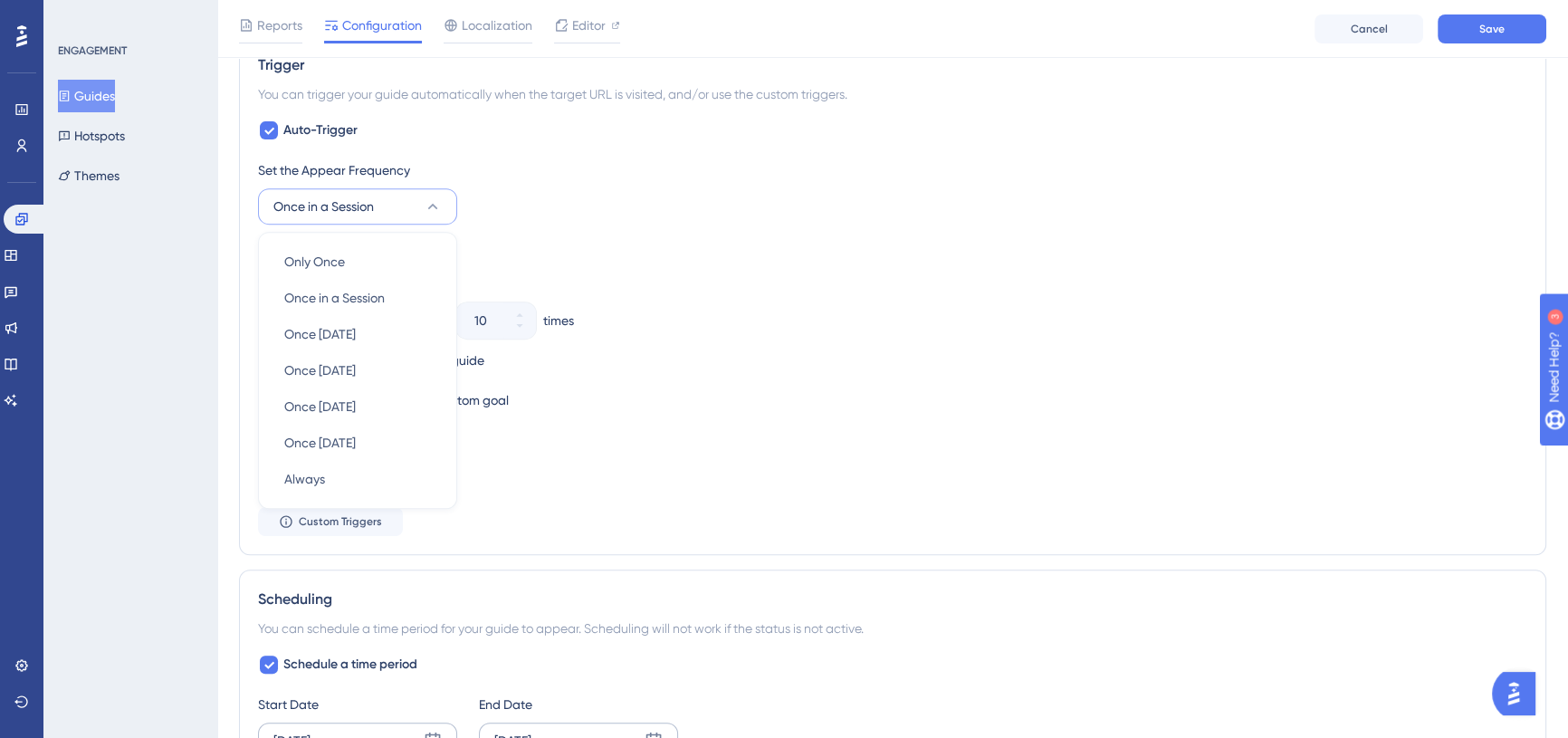
click at [613, 218] on div "Set the Appear Frequency Once in a Session Only Once Only Once Once in a Sessio…" at bounding box center [892, 192] width 1269 height 65
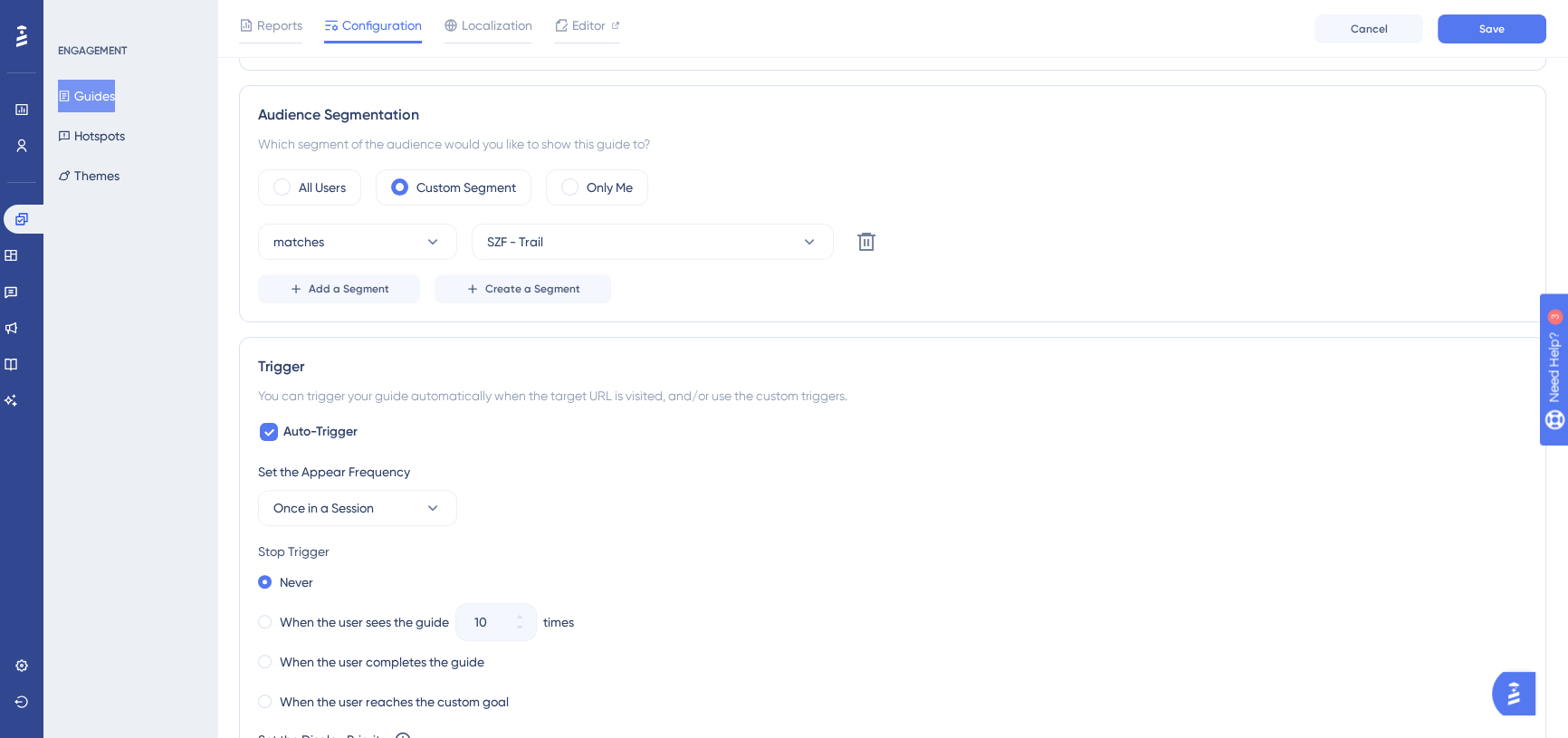
scroll to position [445, 0]
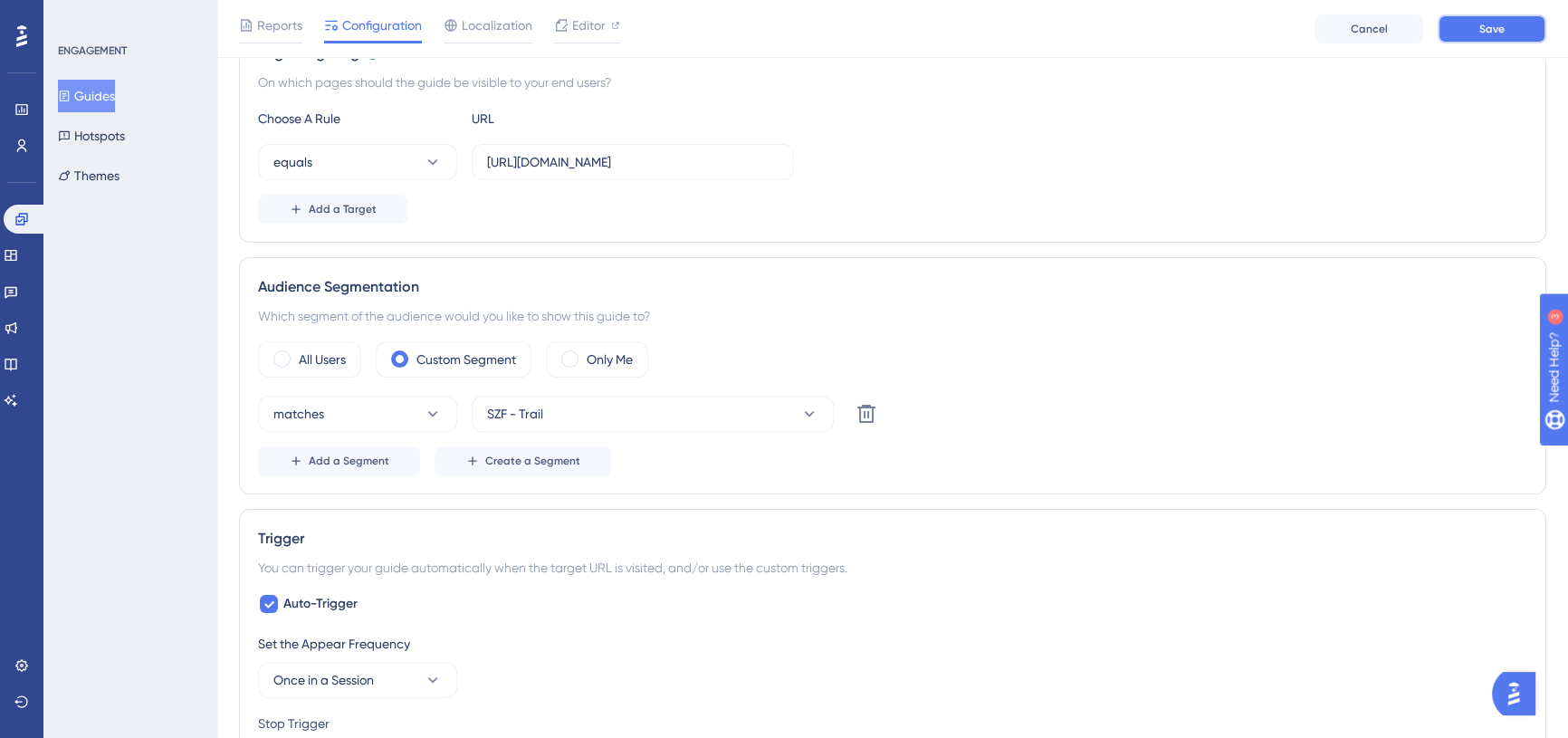
click at [1467, 26] on button "Save" at bounding box center [1492, 29] width 109 height 29
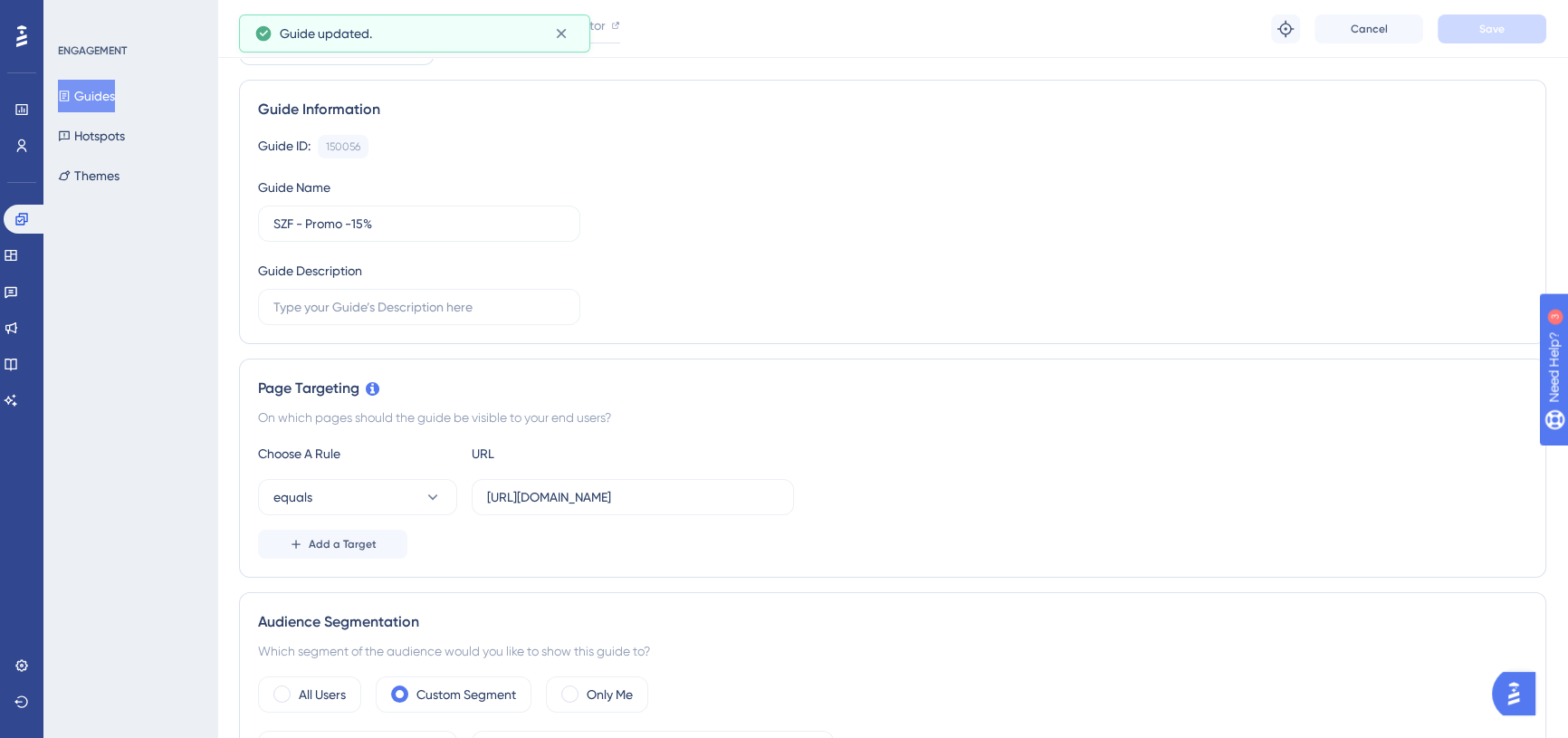
scroll to position [0, 0]
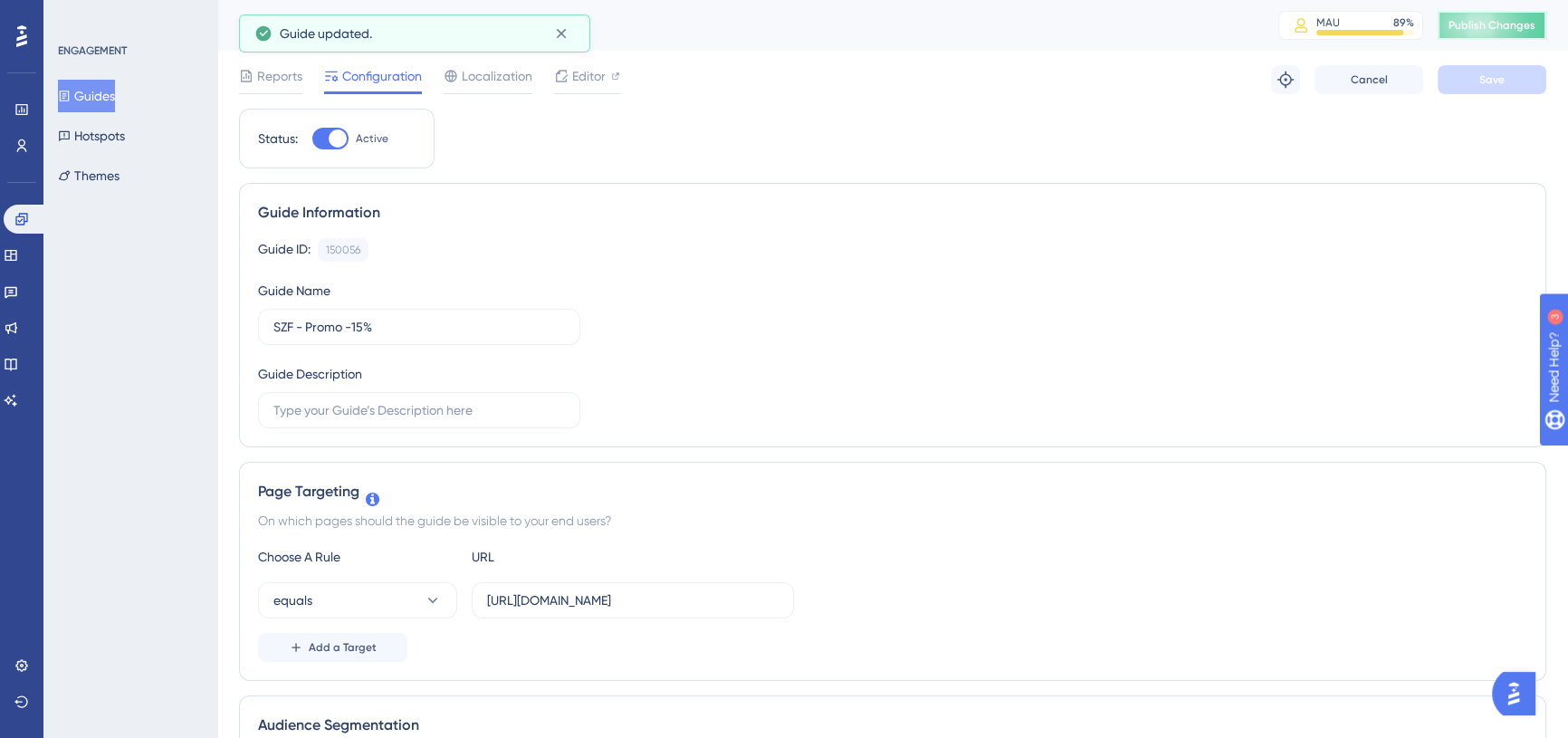
click at [1516, 24] on span "Publish Changes" at bounding box center [1492, 26] width 87 height 15
